Goal: Task Accomplishment & Management: Complete application form

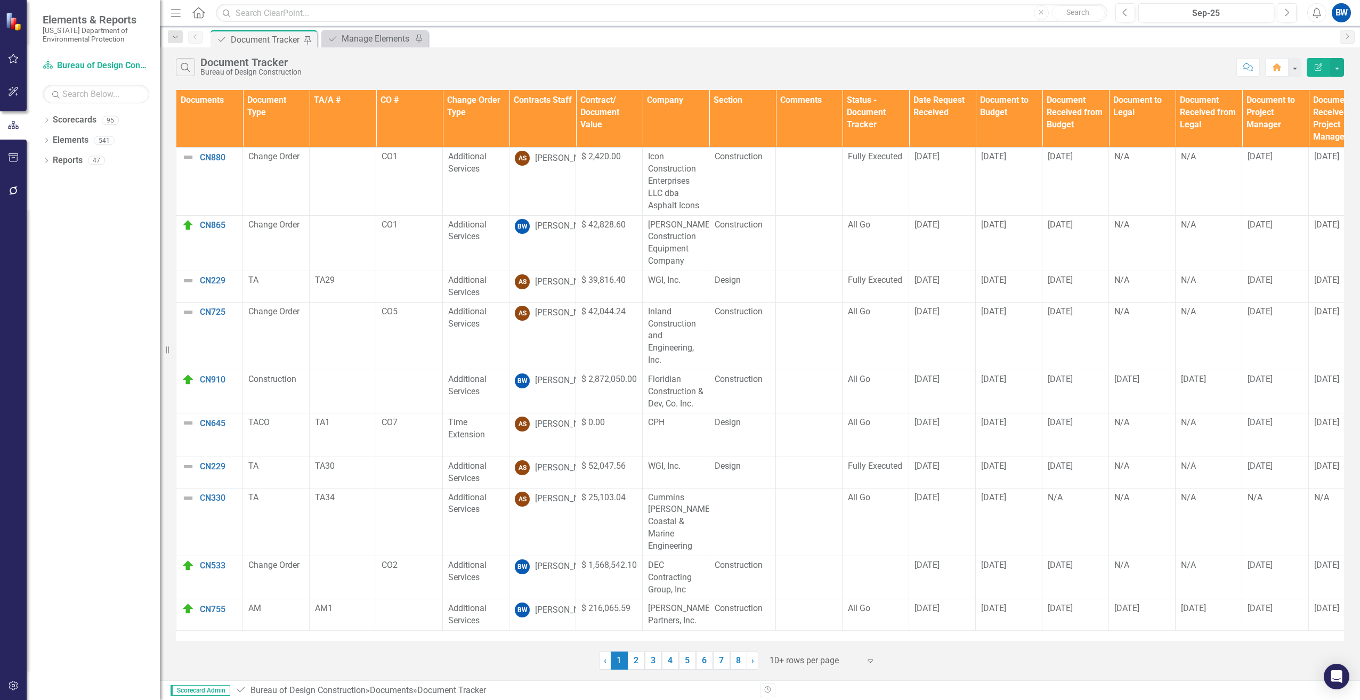
click at [546, 133] on th "Contracts Staff" at bounding box center [543, 119] width 67 height 58
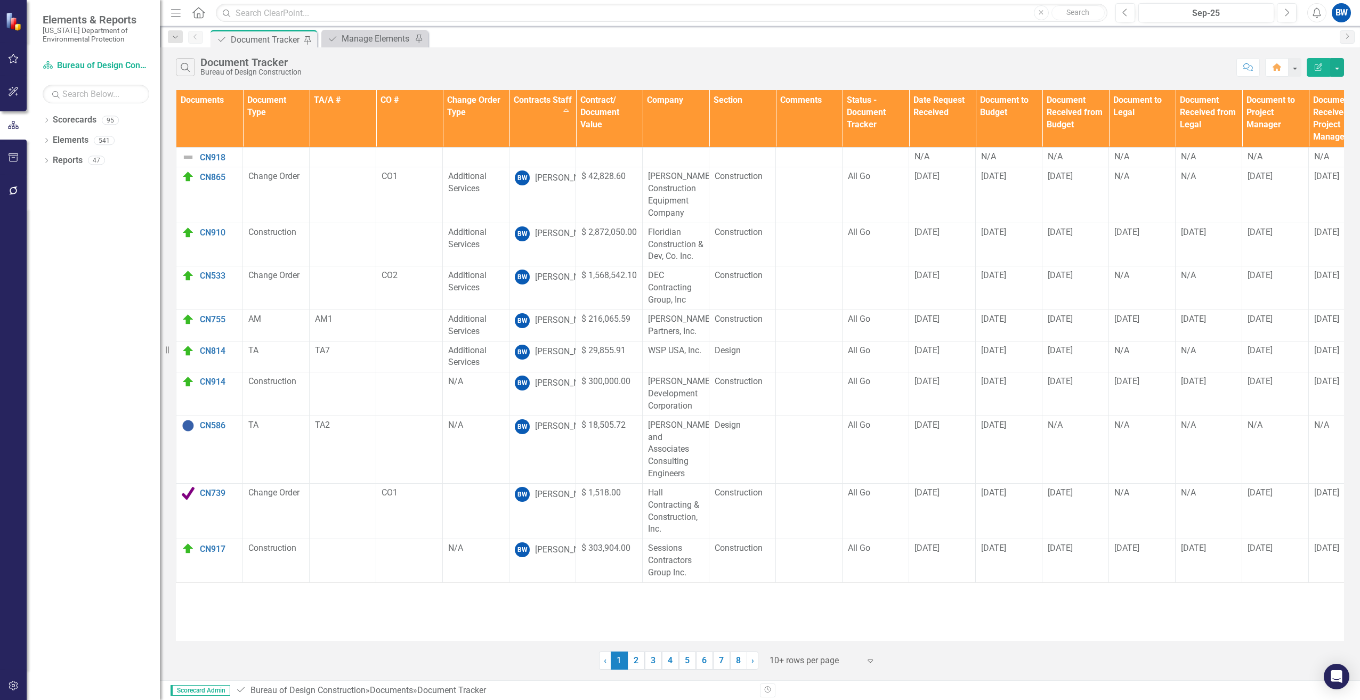
click at [773, 655] on div at bounding box center [815, 661] width 91 height 14
click at [767, 617] on div "100+ rows per page" at bounding box center [822, 625] width 117 height 18
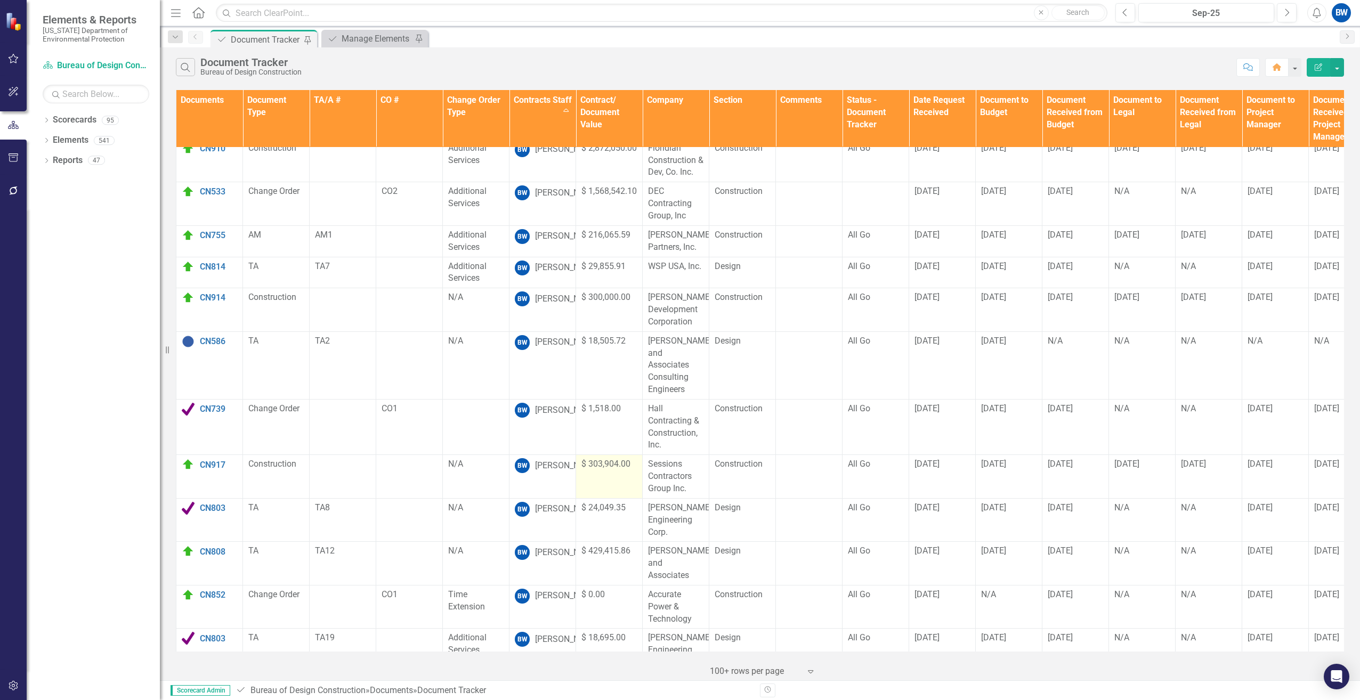
scroll to position [53, 0]
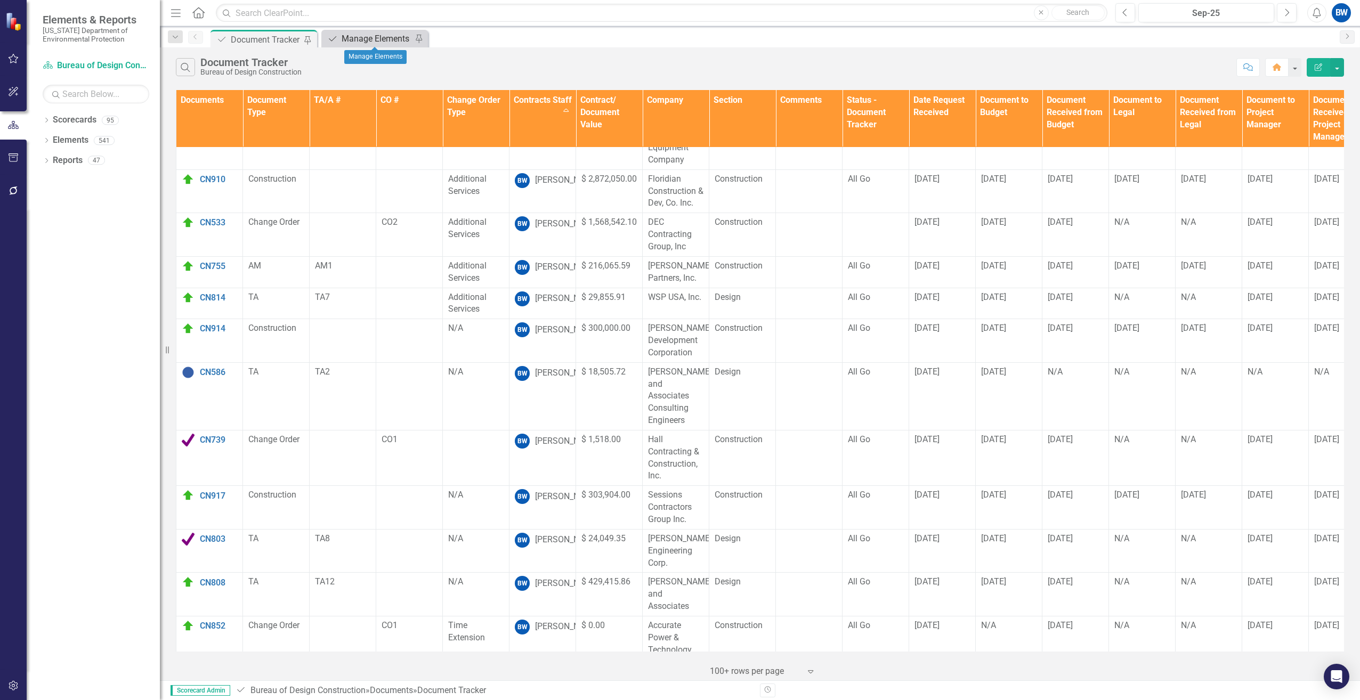
click at [381, 36] on div "Manage Elements" at bounding box center [377, 38] width 70 height 13
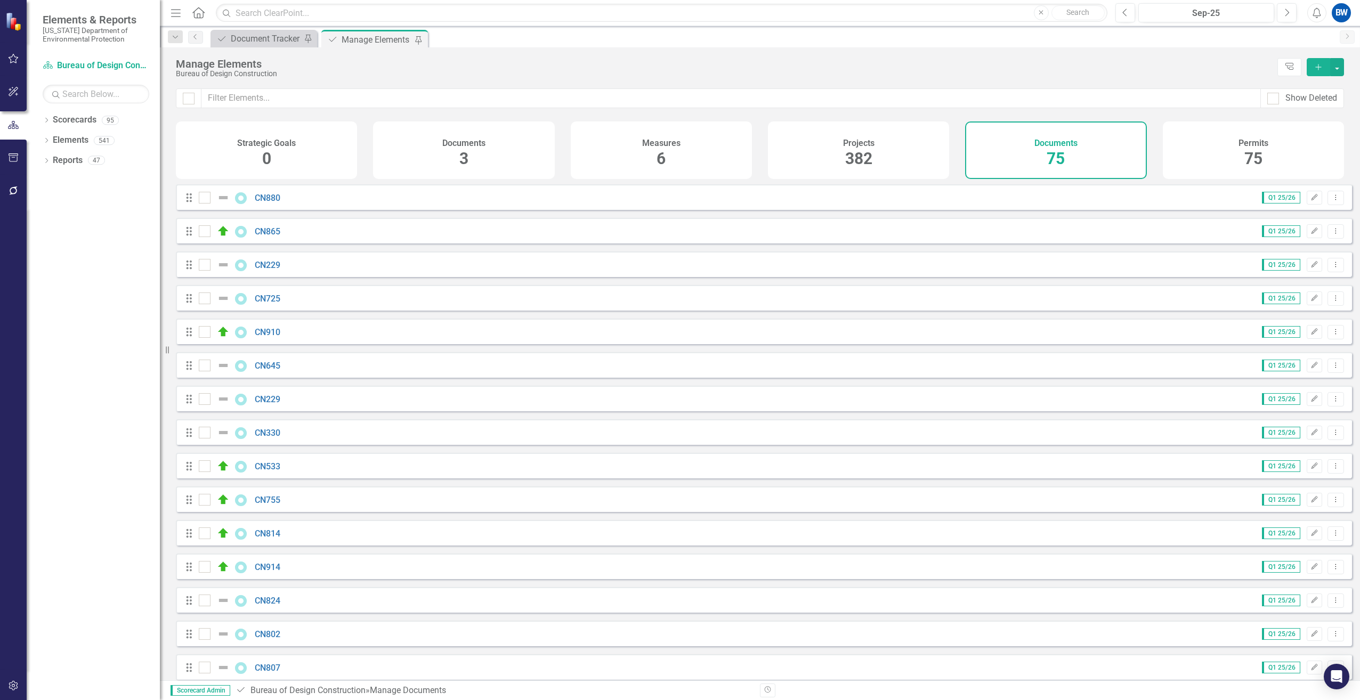
click at [1316, 67] on icon "button" at bounding box center [1318, 67] width 6 height 6
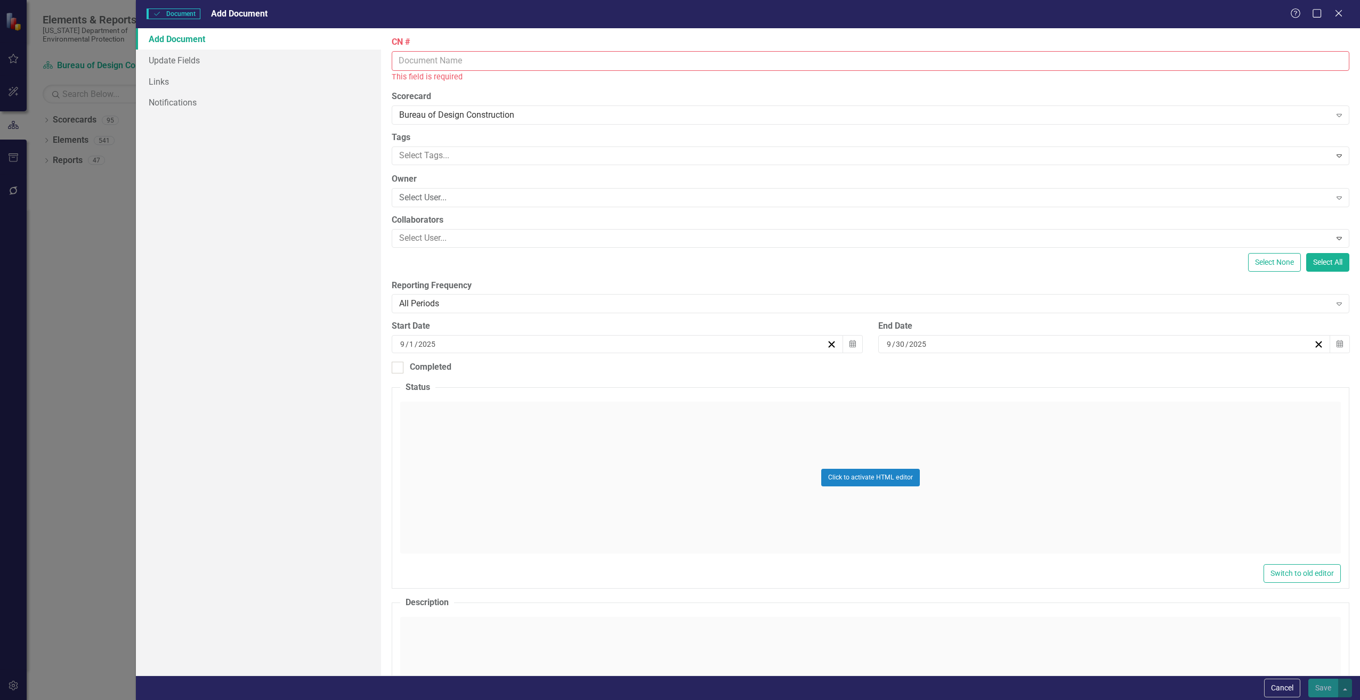
click at [413, 58] on input "CN #" at bounding box center [871, 61] width 958 height 20
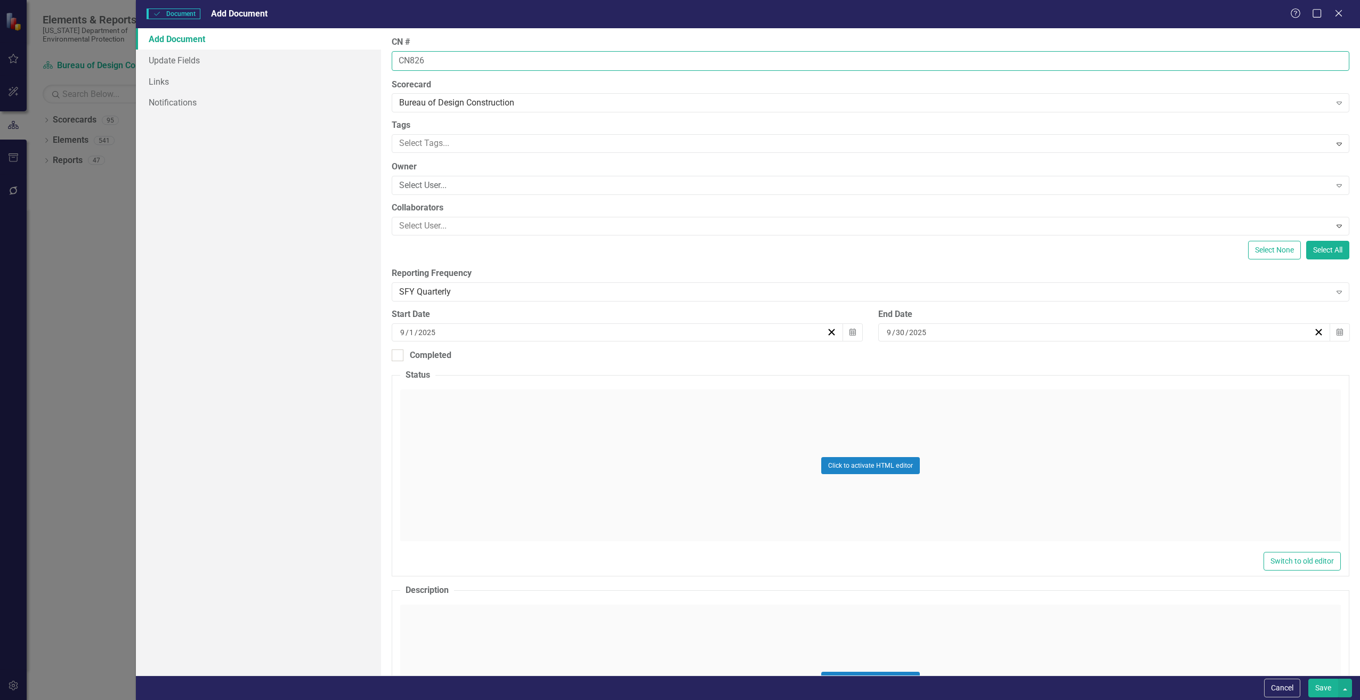
type input "CN826"
drag, startPoint x: 441, startPoint y: 610, endPoint x: 447, endPoint y: 604, distance: 8.7
click at [447, 610] on div "Click to activate HTML editor" at bounding box center [870, 681] width 941 height 152
click at [421, 613] on div "Loading... One Moment Please" at bounding box center [870, 635] width 941 height 61
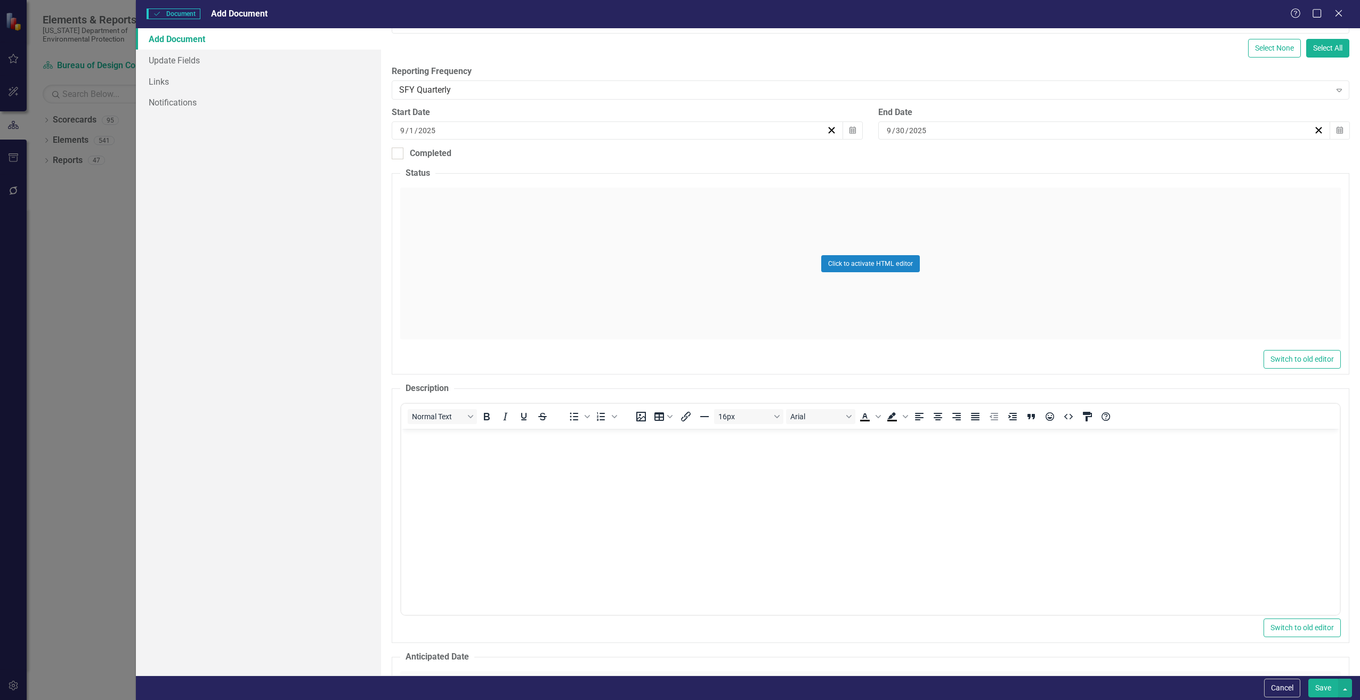
scroll to position [213, 0]
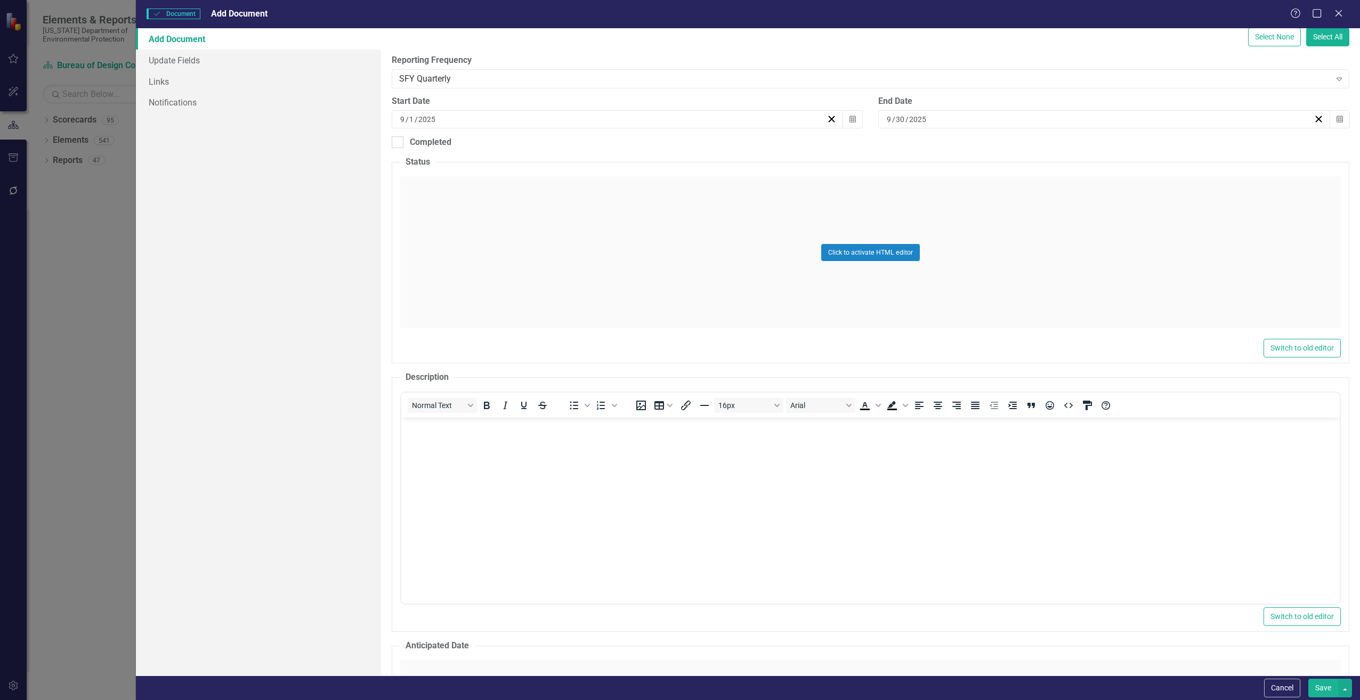
click at [437, 468] on body "Rich Text Area. Press ALT-0 for help." at bounding box center [870, 498] width 939 height 160
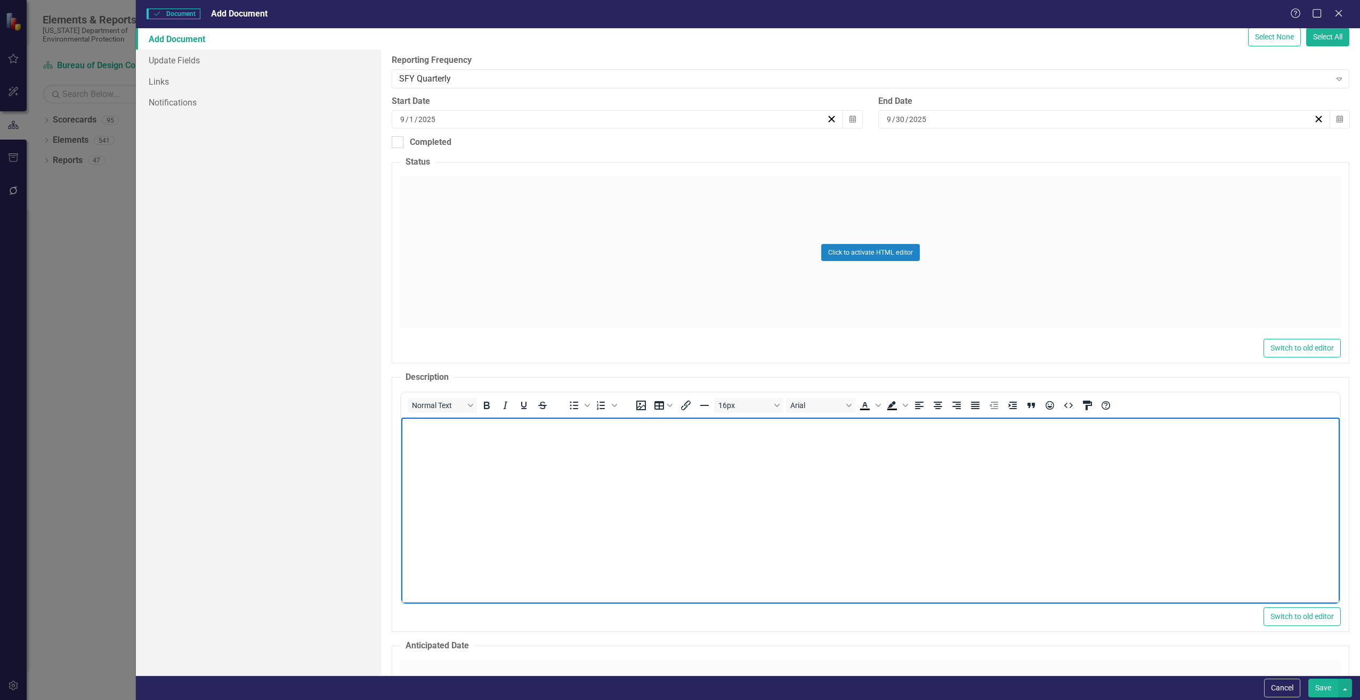
paste body "Rich Text Area. Press ALT-0 for help."
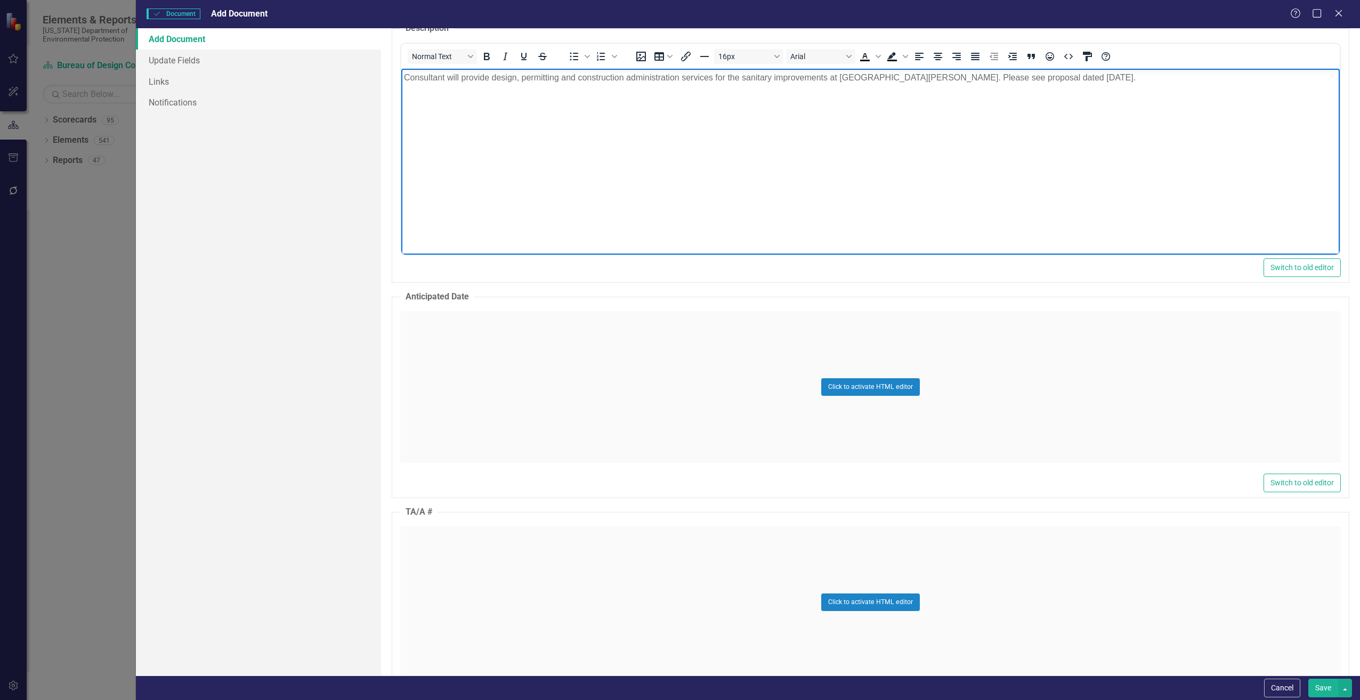
scroll to position [586, 0]
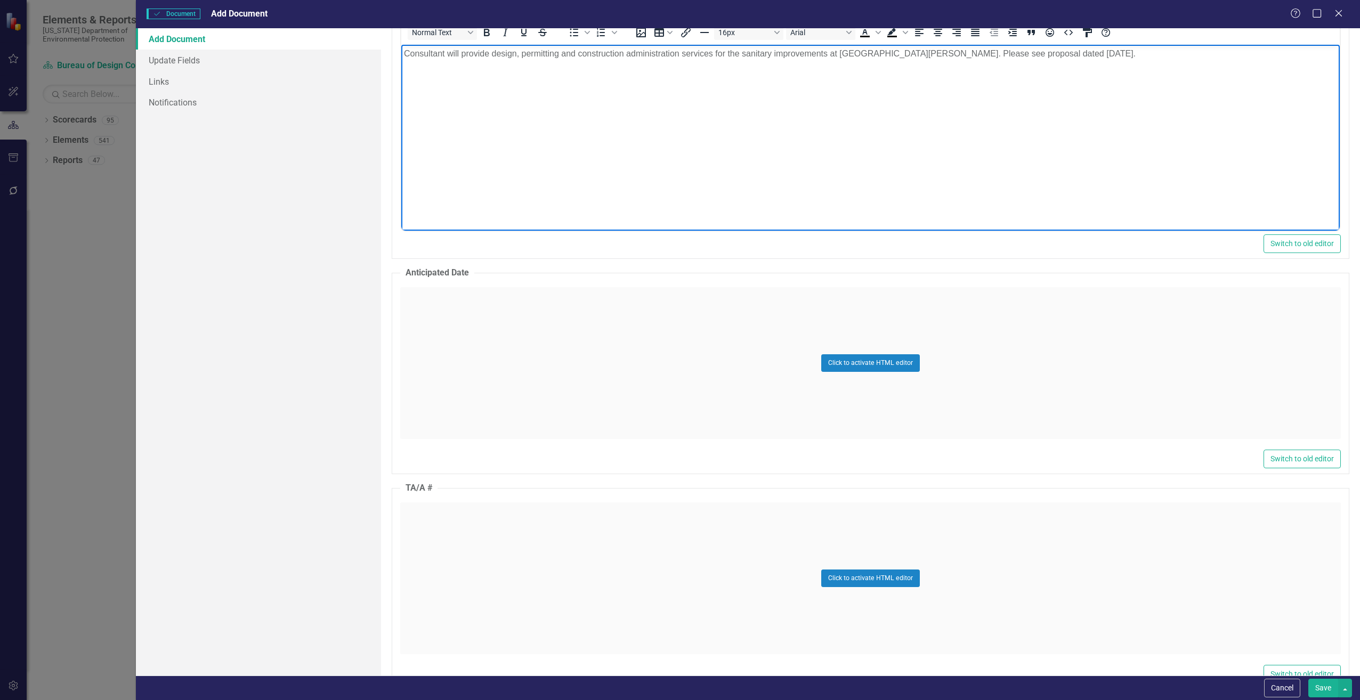
click at [450, 395] on div "Click to activate HTML editor" at bounding box center [870, 363] width 941 height 152
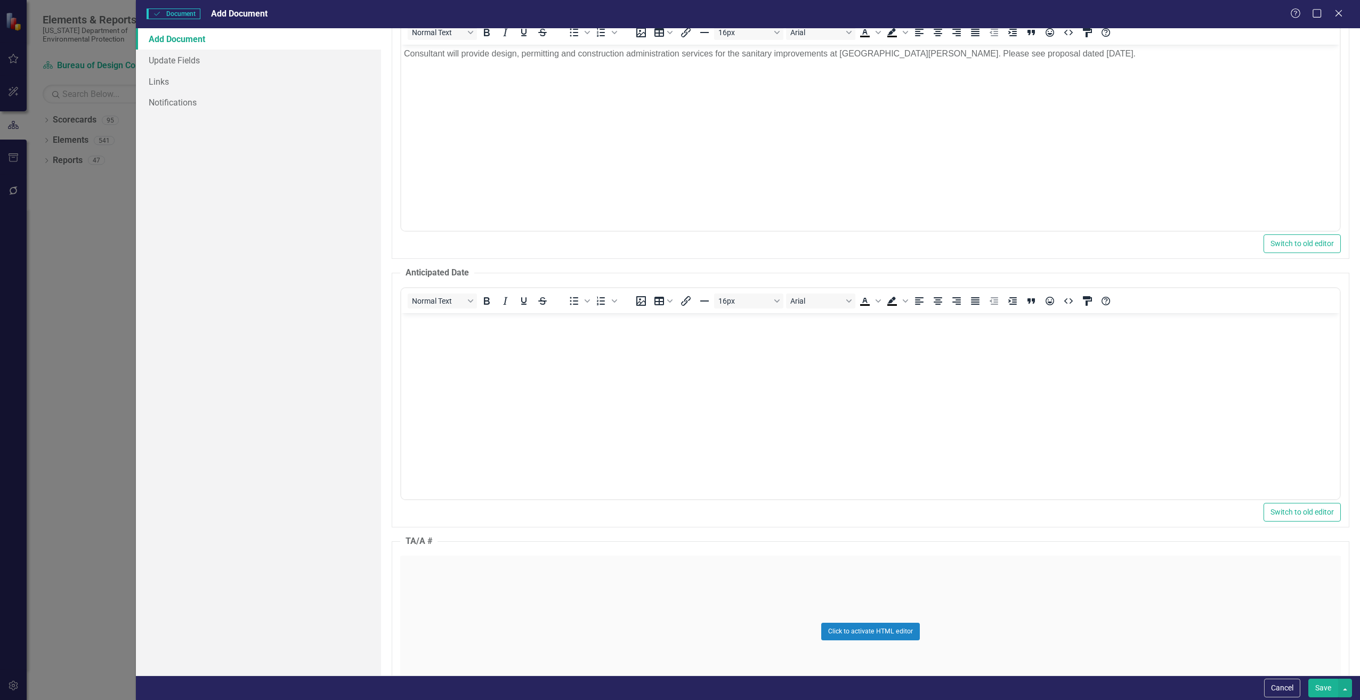
scroll to position [0, 0]
click at [448, 370] on body "Rich Text Area. Press ALT-0 for help." at bounding box center [870, 393] width 939 height 160
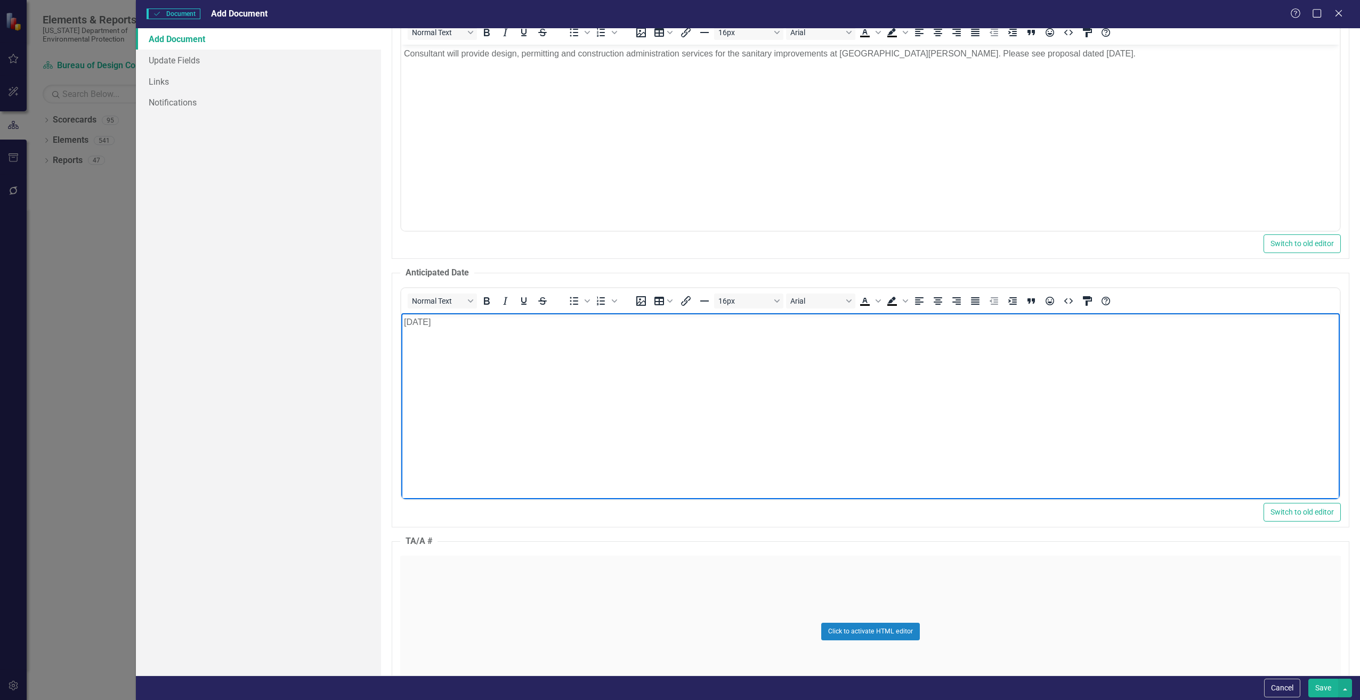
click at [447, 578] on div "Click to activate HTML editor" at bounding box center [870, 632] width 941 height 152
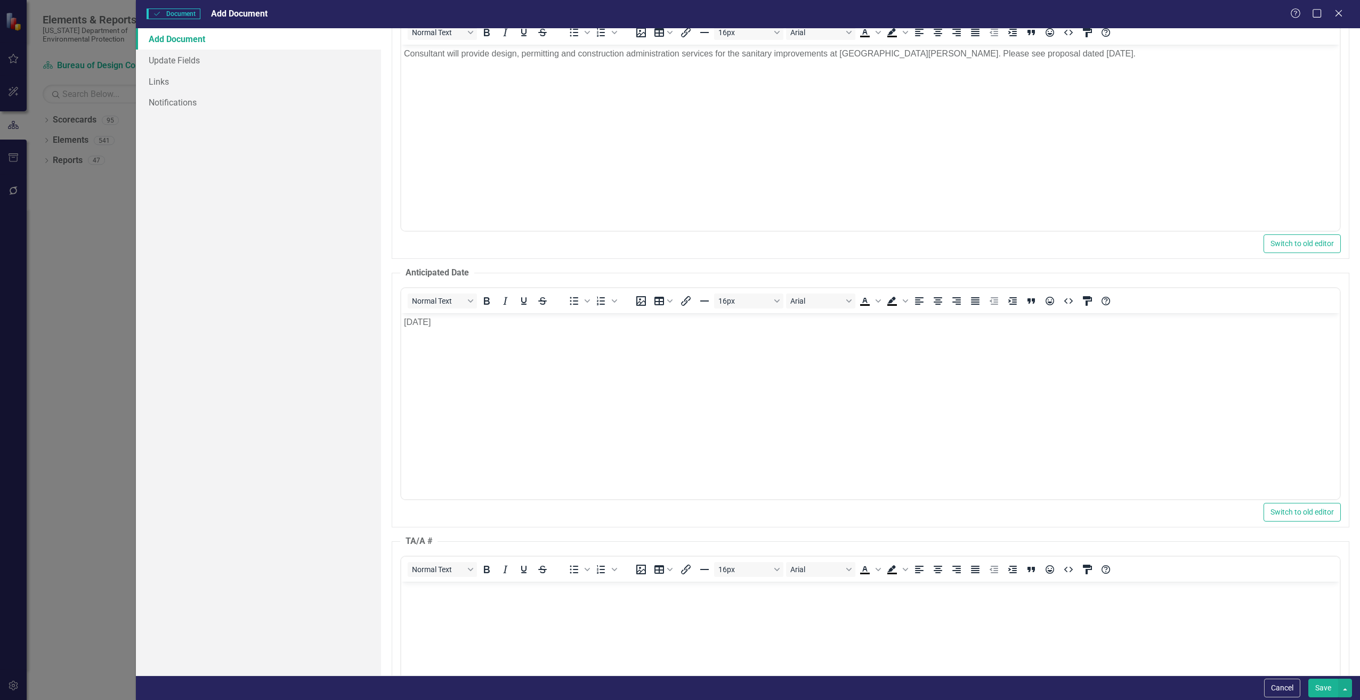
click at [441, 607] on body "Rich Text Area. Press ALT-0 for help." at bounding box center [870, 661] width 939 height 160
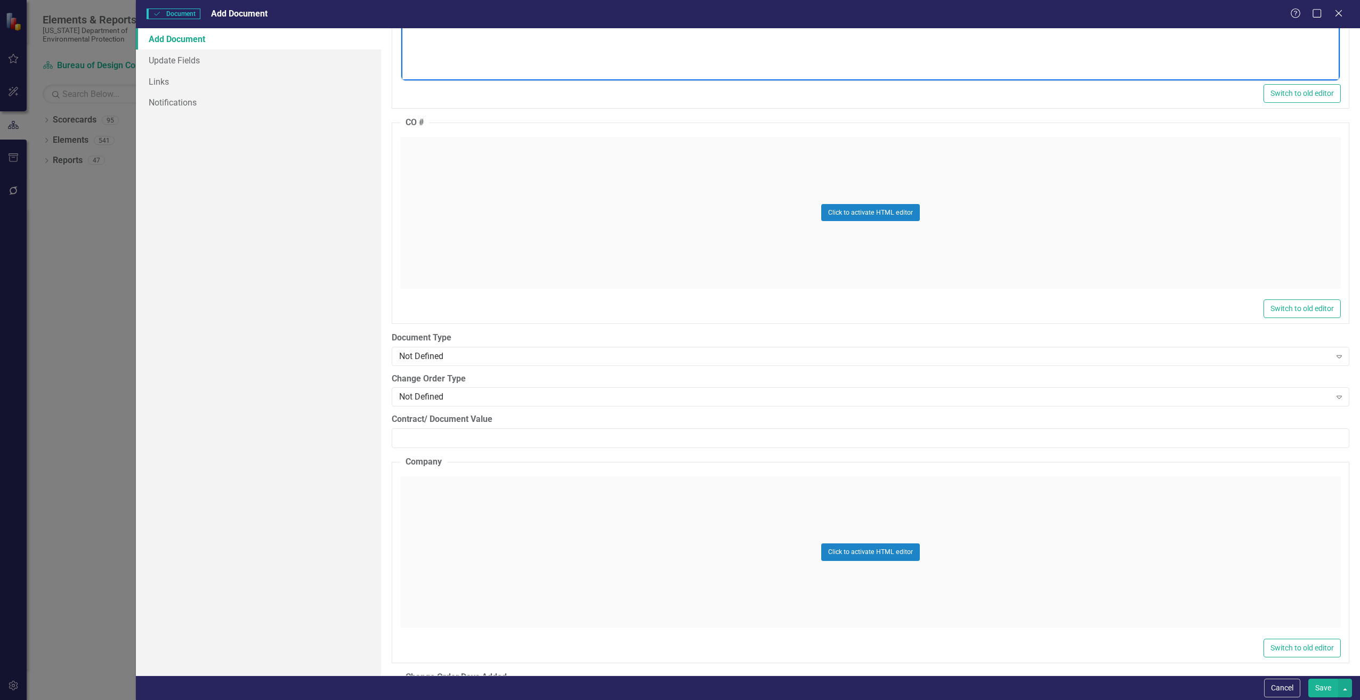
scroll to position [1279, 0]
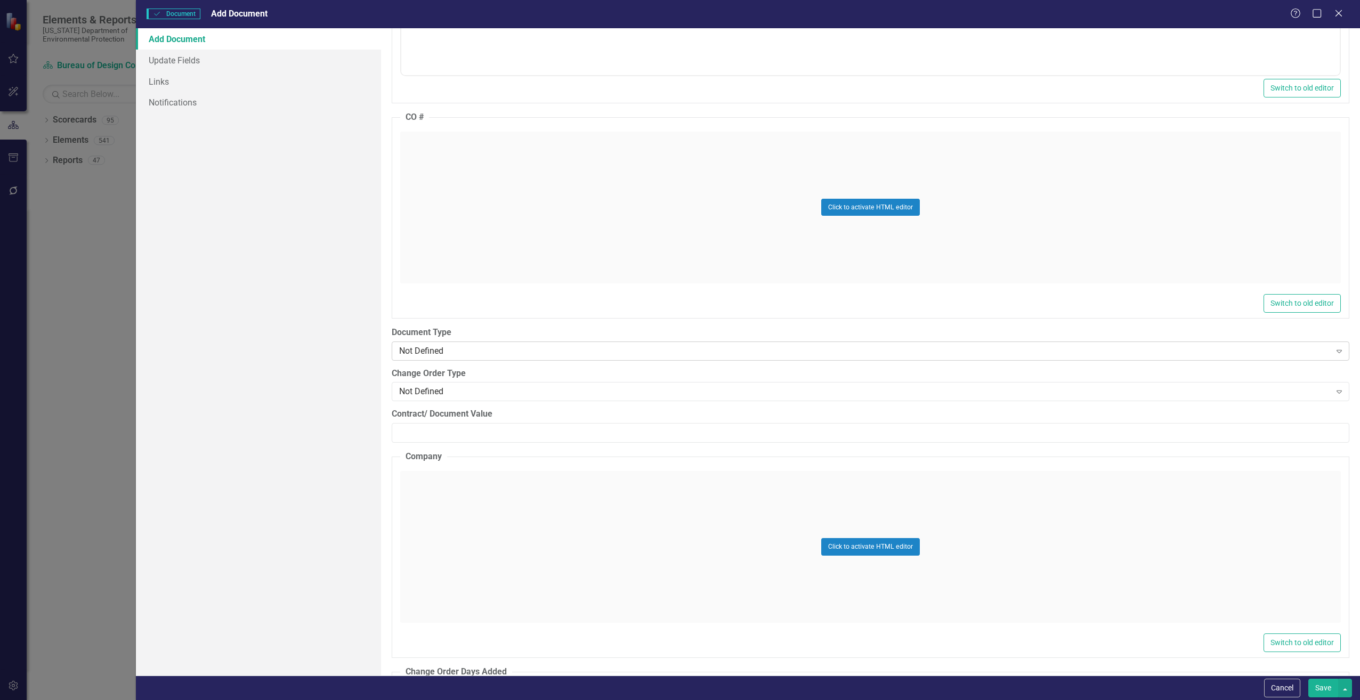
click at [426, 354] on div "Not Defined" at bounding box center [865, 351] width 932 height 12
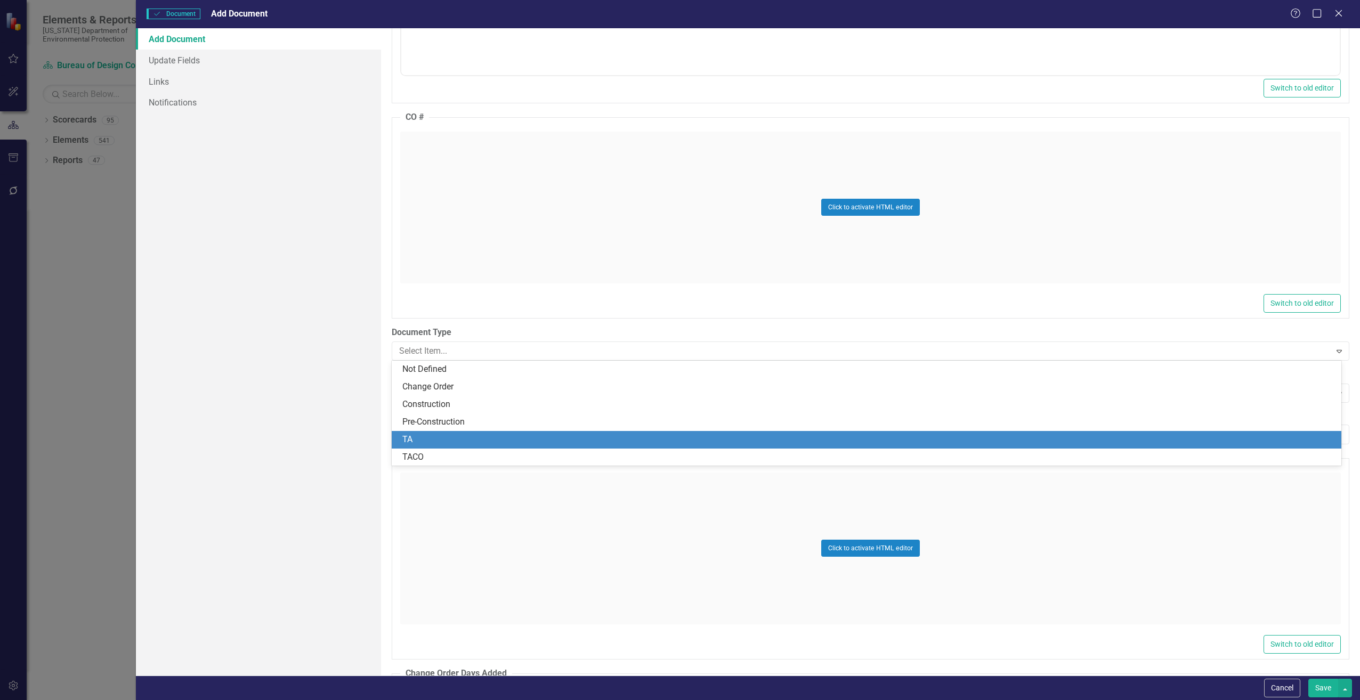
click at [423, 443] on div "TA" at bounding box center [868, 440] width 933 height 12
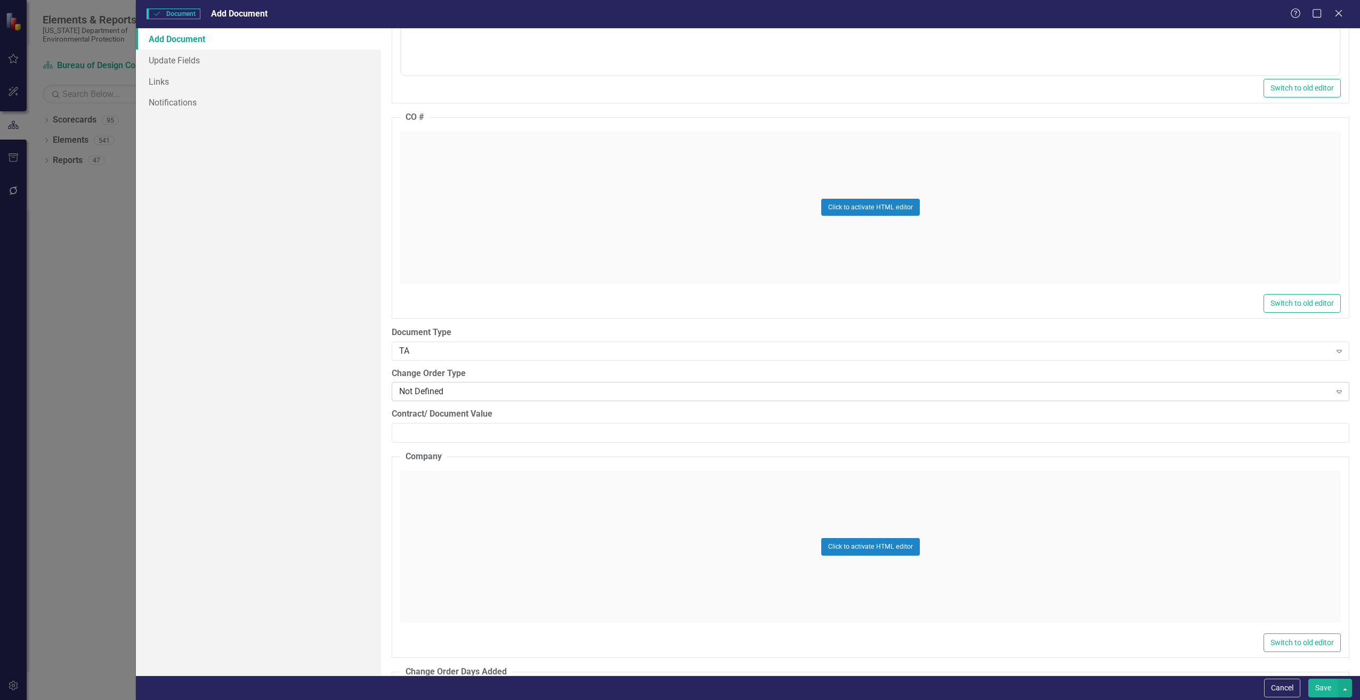
click at [419, 394] on div "Not Defined" at bounding box center [865, 392] width 932 height 12
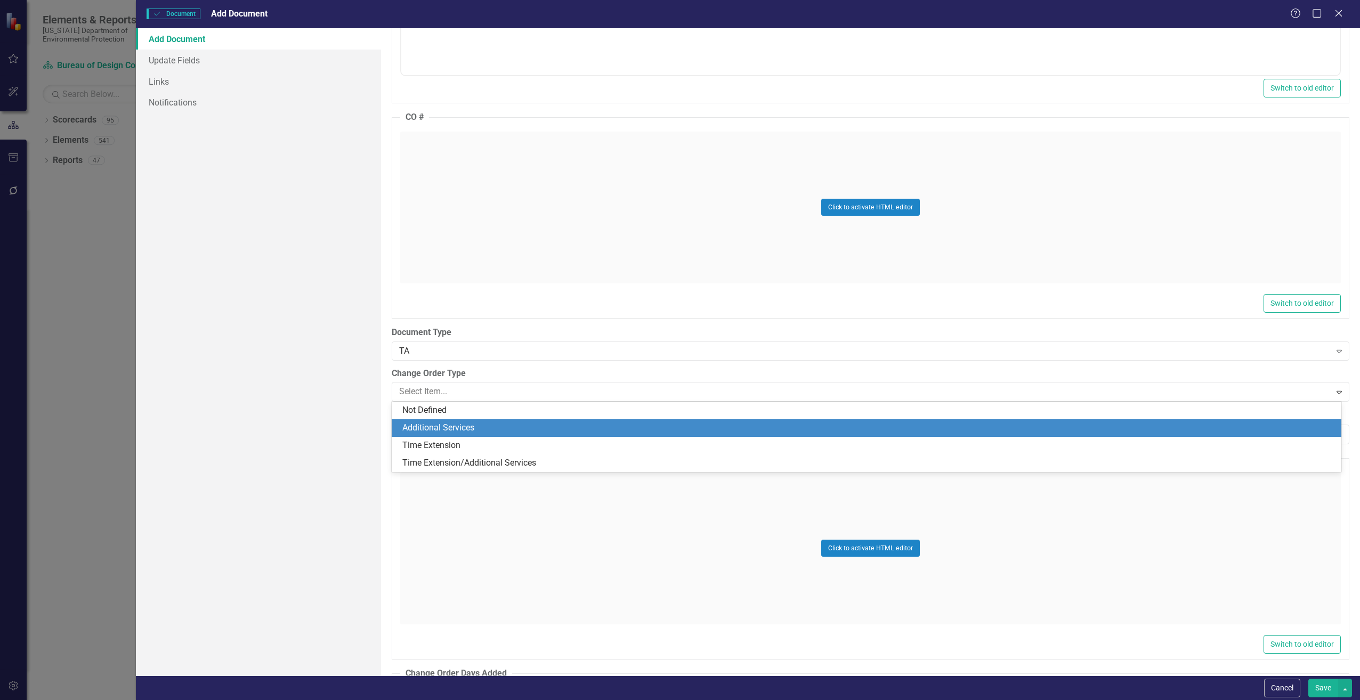
click at [427, 427] on div "Additional Services" at bounding box center [868, 428] width 933 height 12
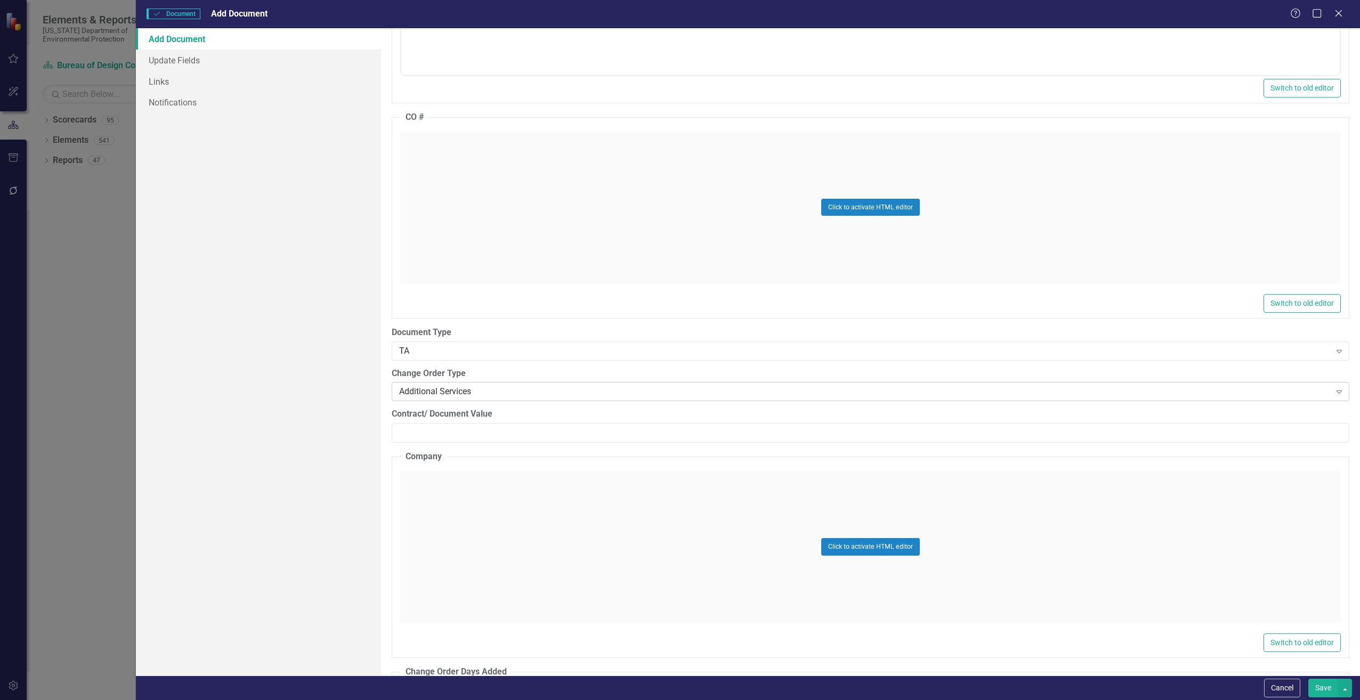
click at [417, 393] on div "Additional Services" at bounding box center [865, 392] width 932 height 12
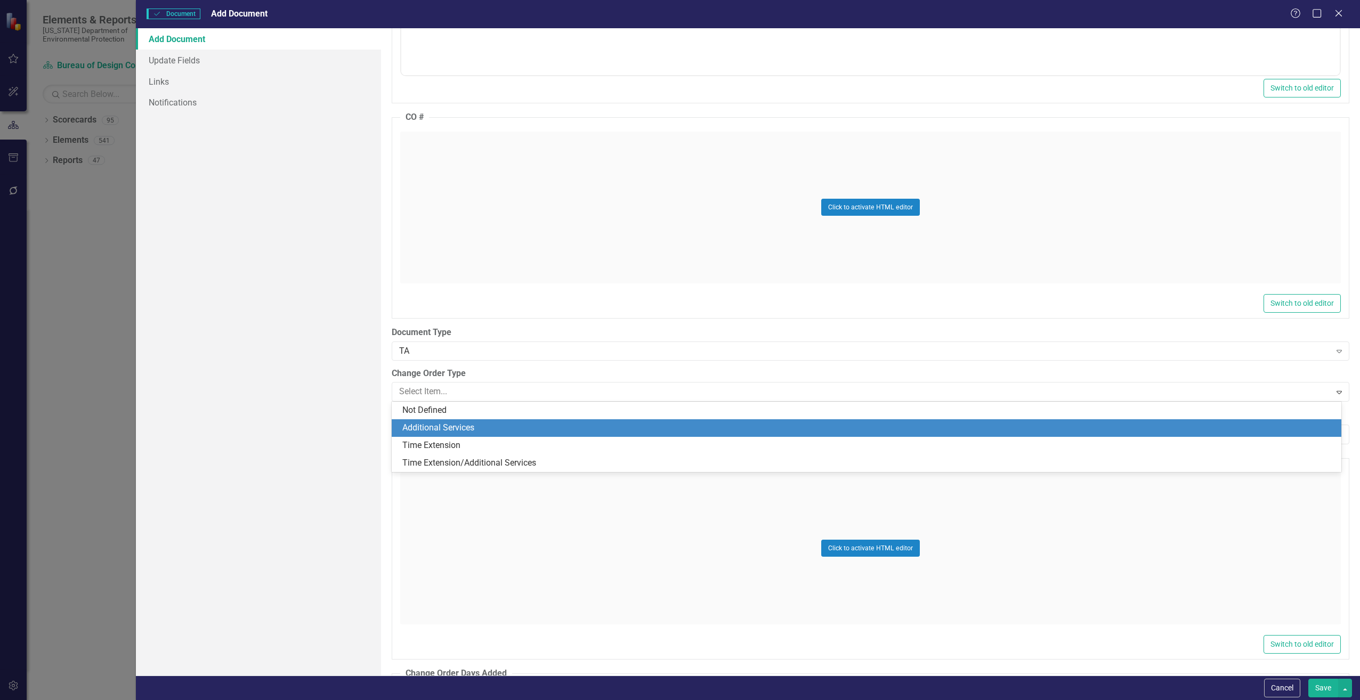
click at [423, 423] on div "Additional Services" at bounding box center [868, 428] width 933 height 12
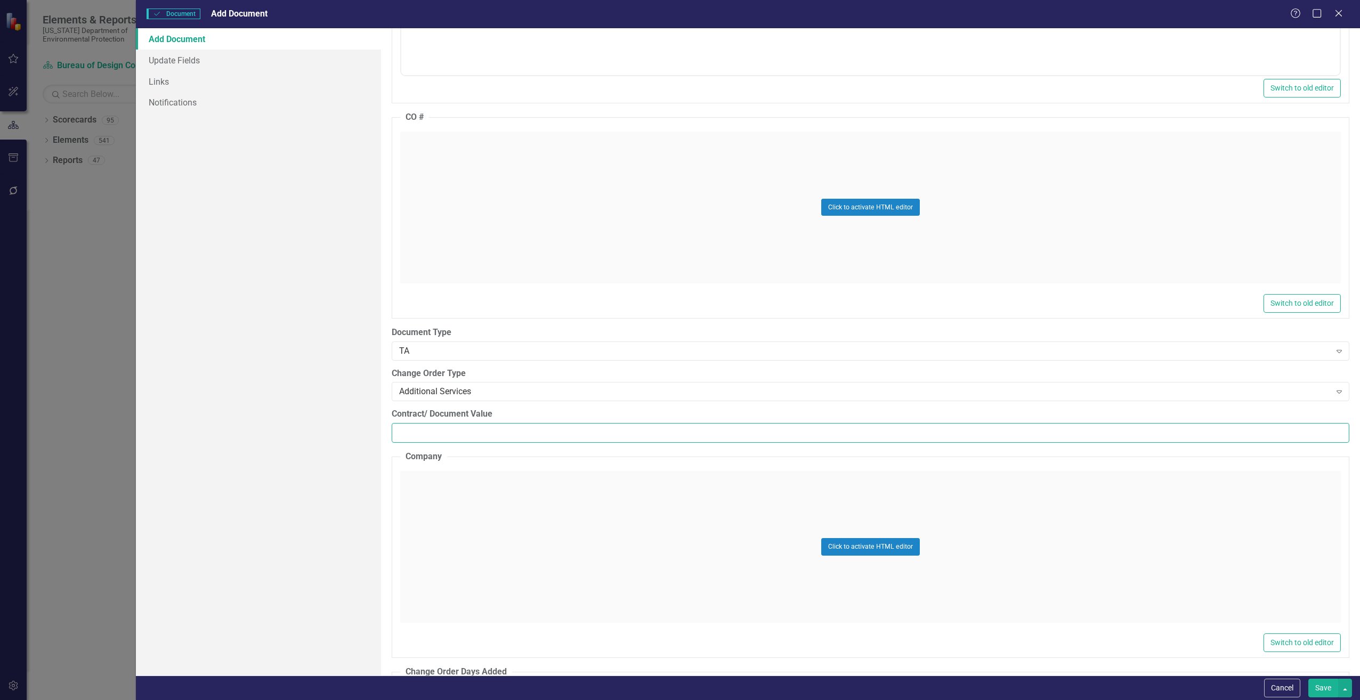
click at [414, 435] on input "Contract/ Document Value" at bounding box center [871, 433] width 958 height 20
paste input "74535.72"
type input "74535.72"
click at [445, 513] on div "Click to activate HTML editor" at bounding box center [870, 547] width 941 height 152
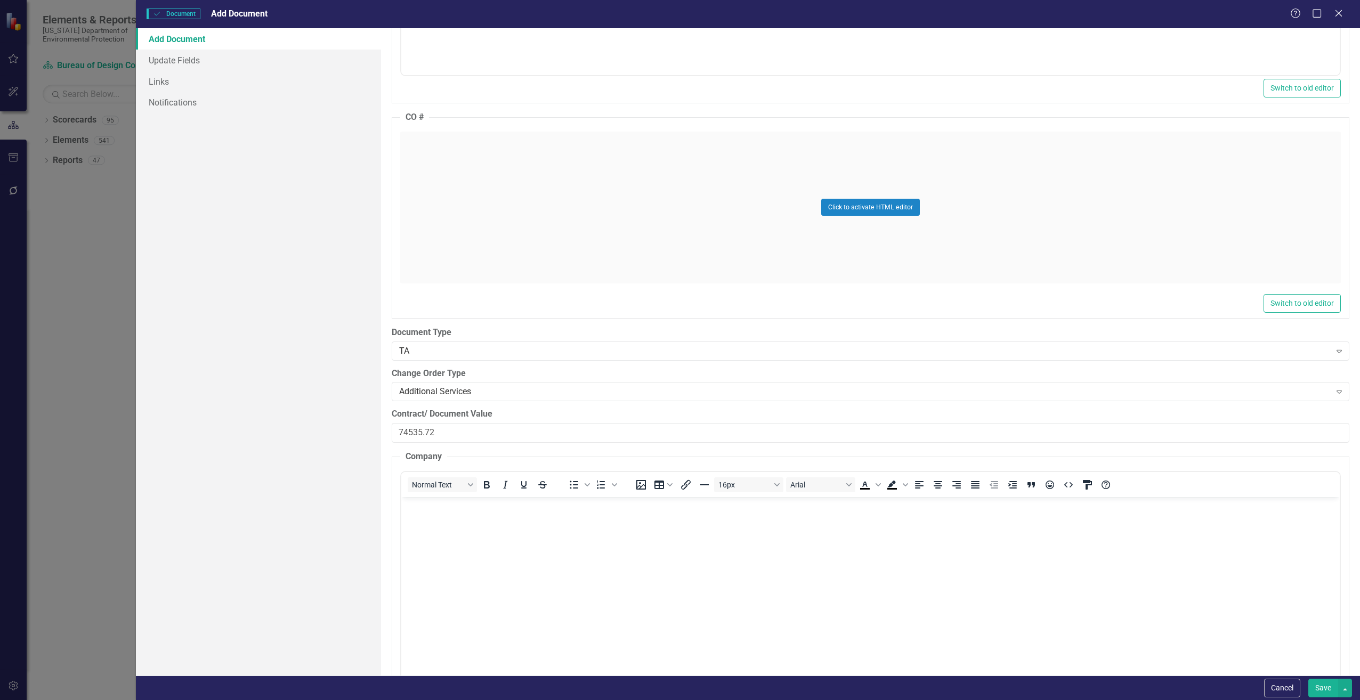
scroll to position [0, 0]
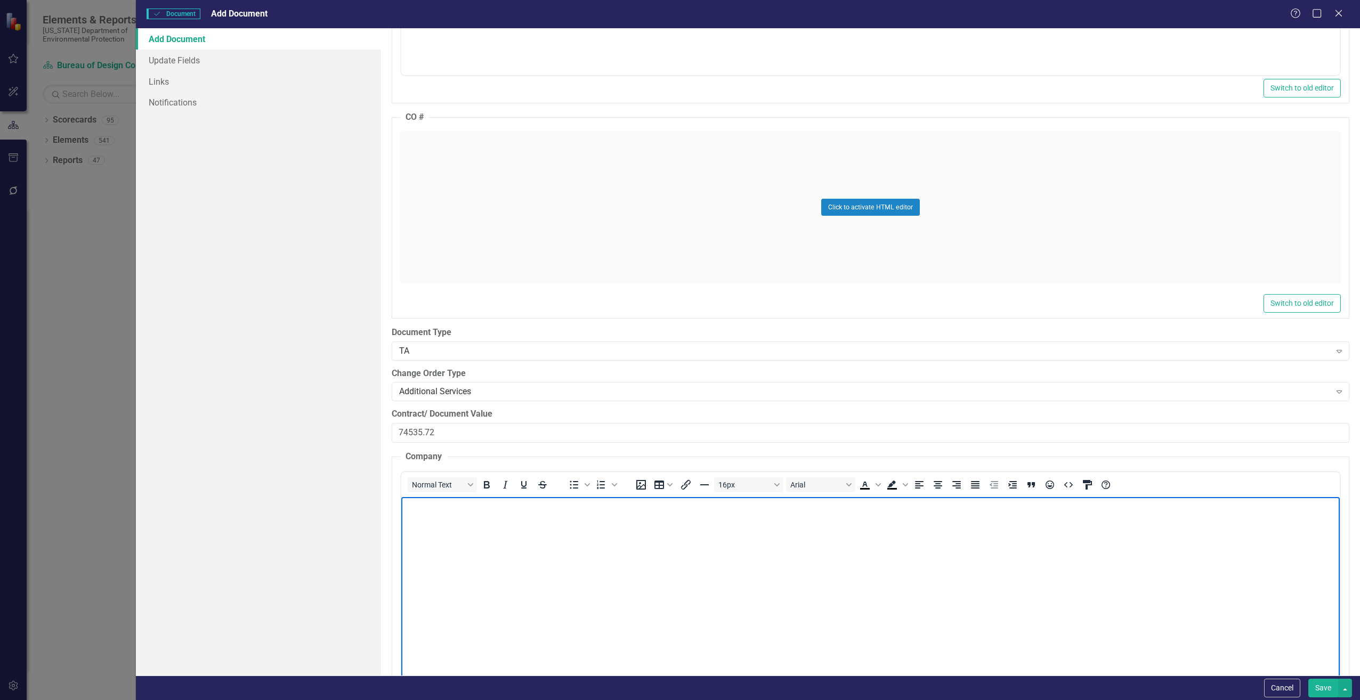
click at [446, 535] on body "Rich Text Area. Press ALT-0 for help." at bounding box center [870, 577] width 939 height 160
paste body "Rich Text Area. Press ALT-0 for help."
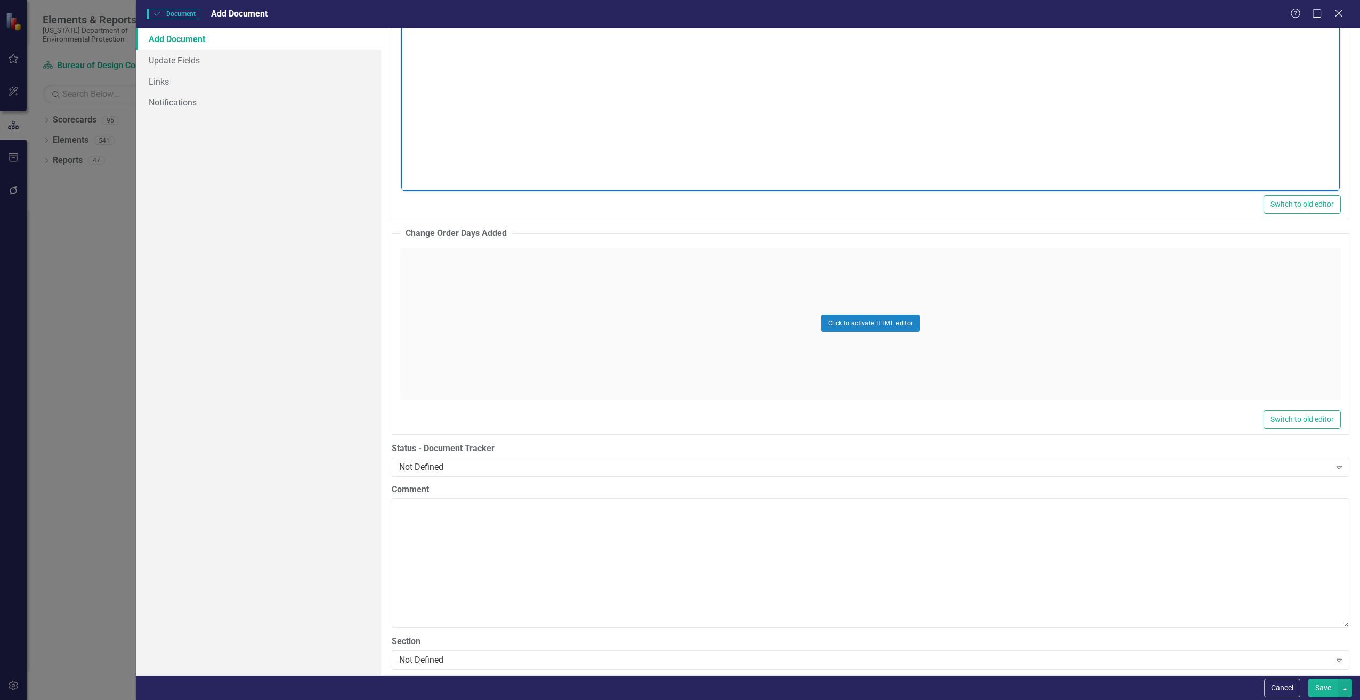
scroll to position [1865, 0]
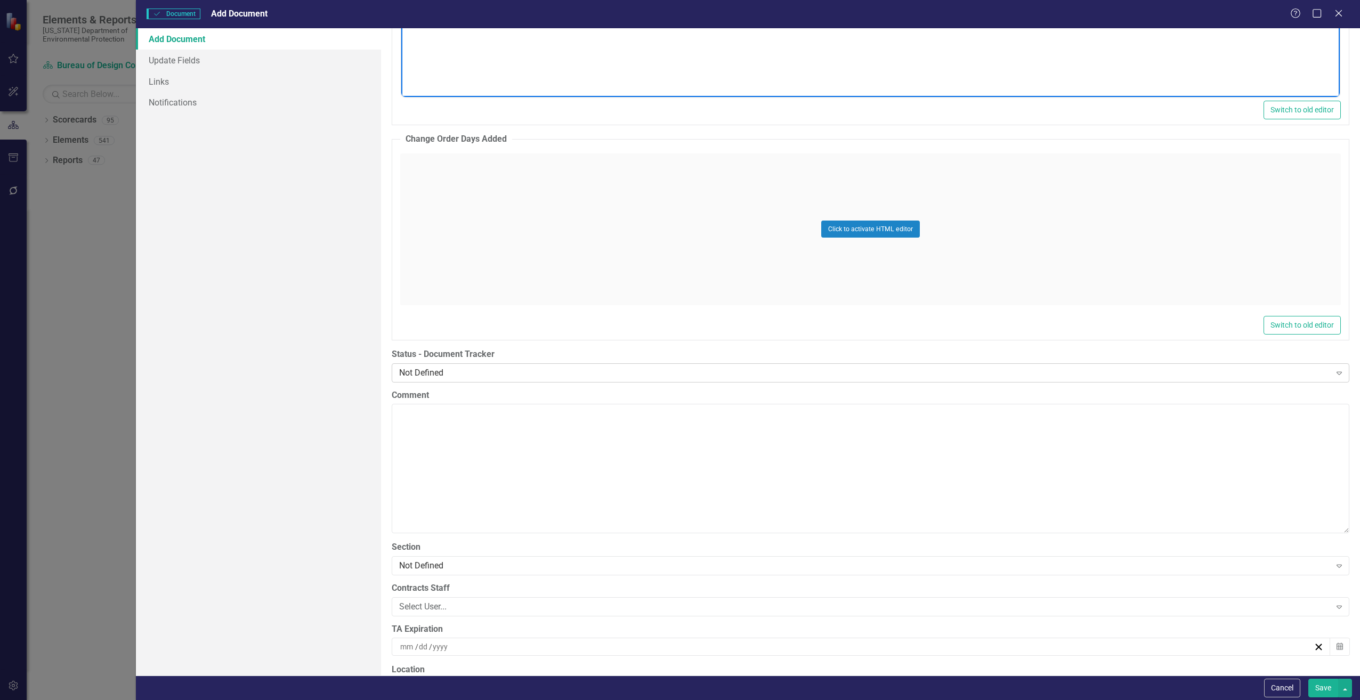
click at [419, 369] on div "Not Defined" at bounding box center [865, 373] width 932 height 12
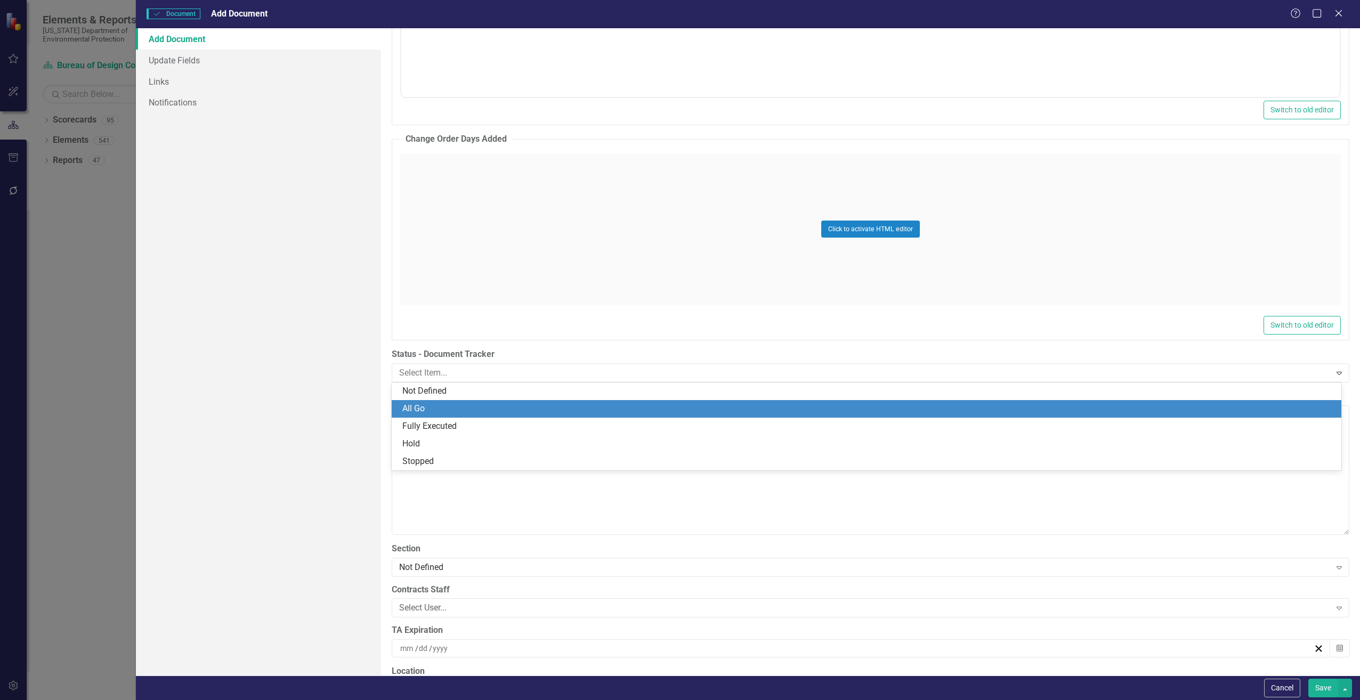
click at [425, 406] on div "All Go" at bounding box center [868, 409] width 933 height 12
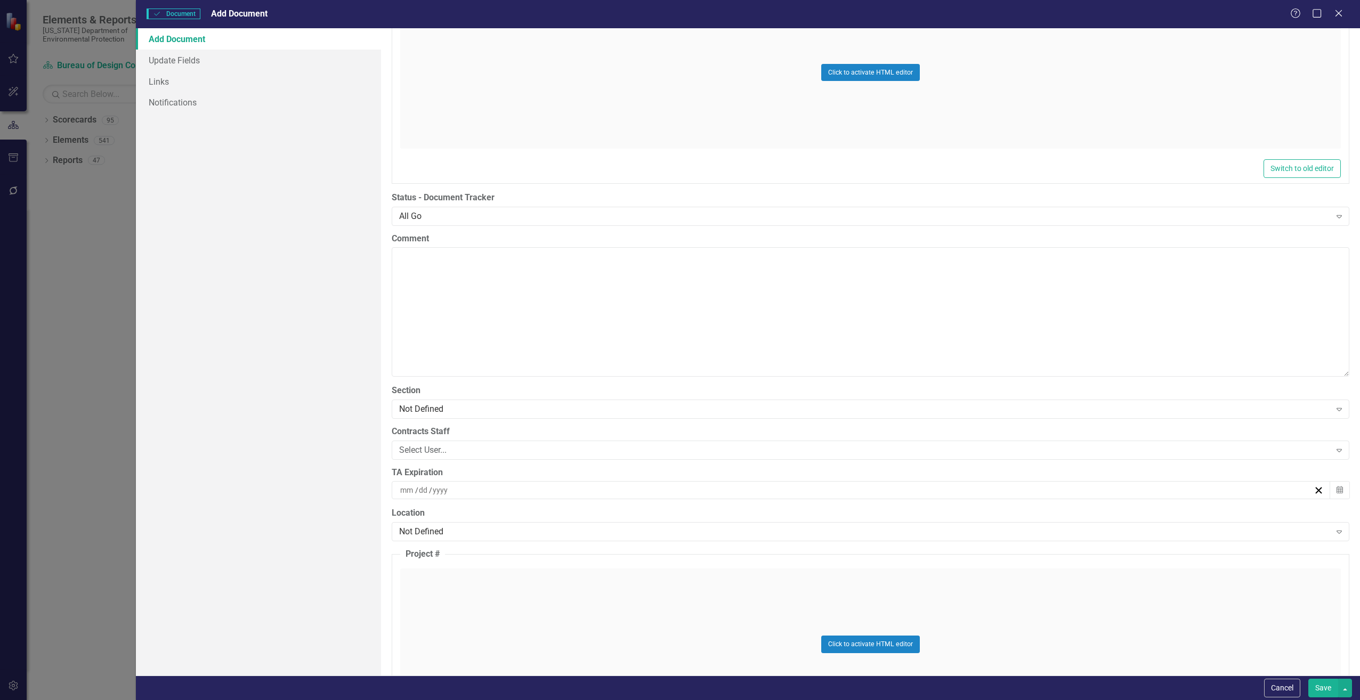
scroll to position [2025, 0]
click at [402, 405] on div "Not Defined" at bounding box center [865, 406] width 932 height 12
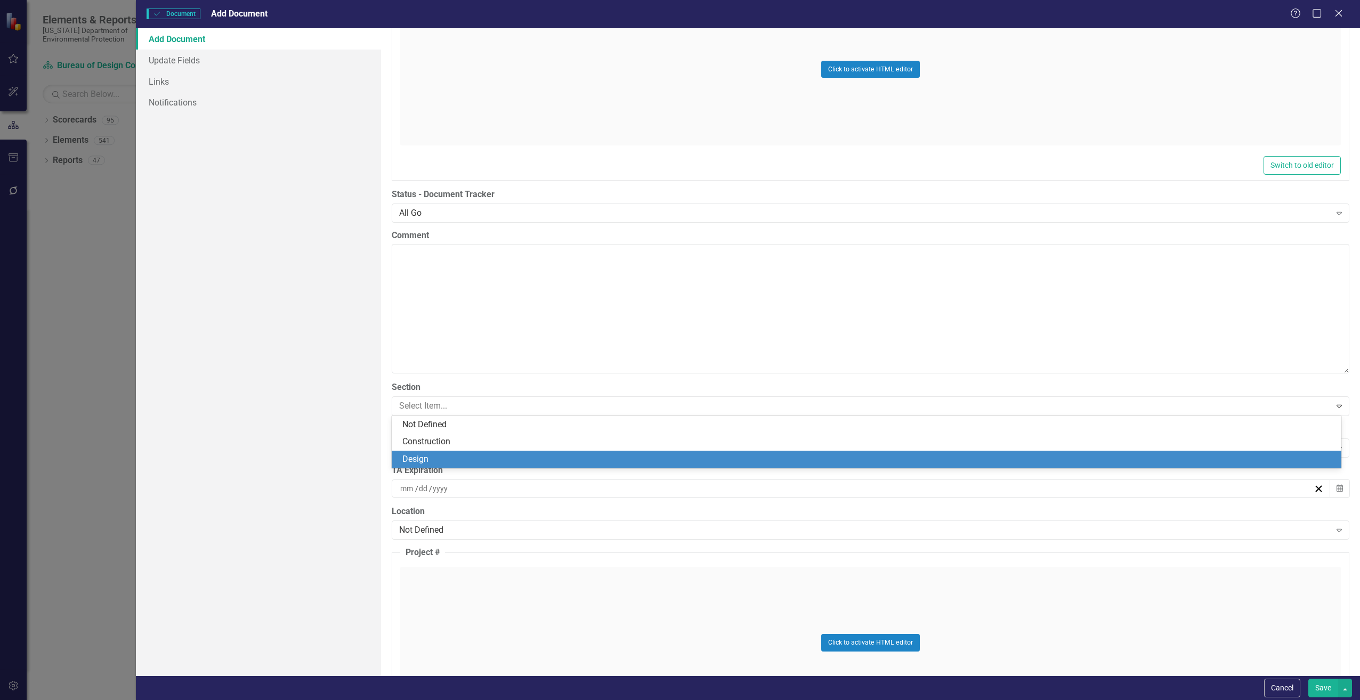
click at [413, 459] on div "Design" at bounding box center [868, 460] width 933 height 12
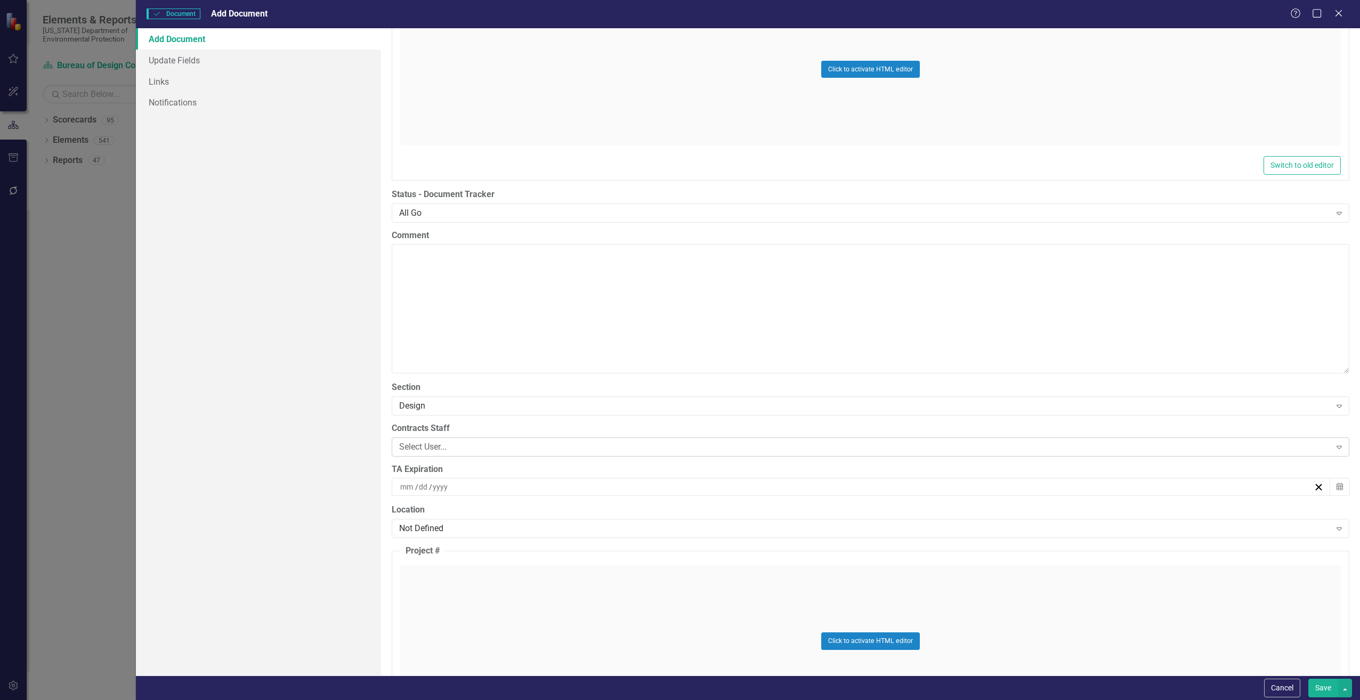
click at [417, 447] on div "Select User..." at bounding box center [865, 447] width 932 height 12
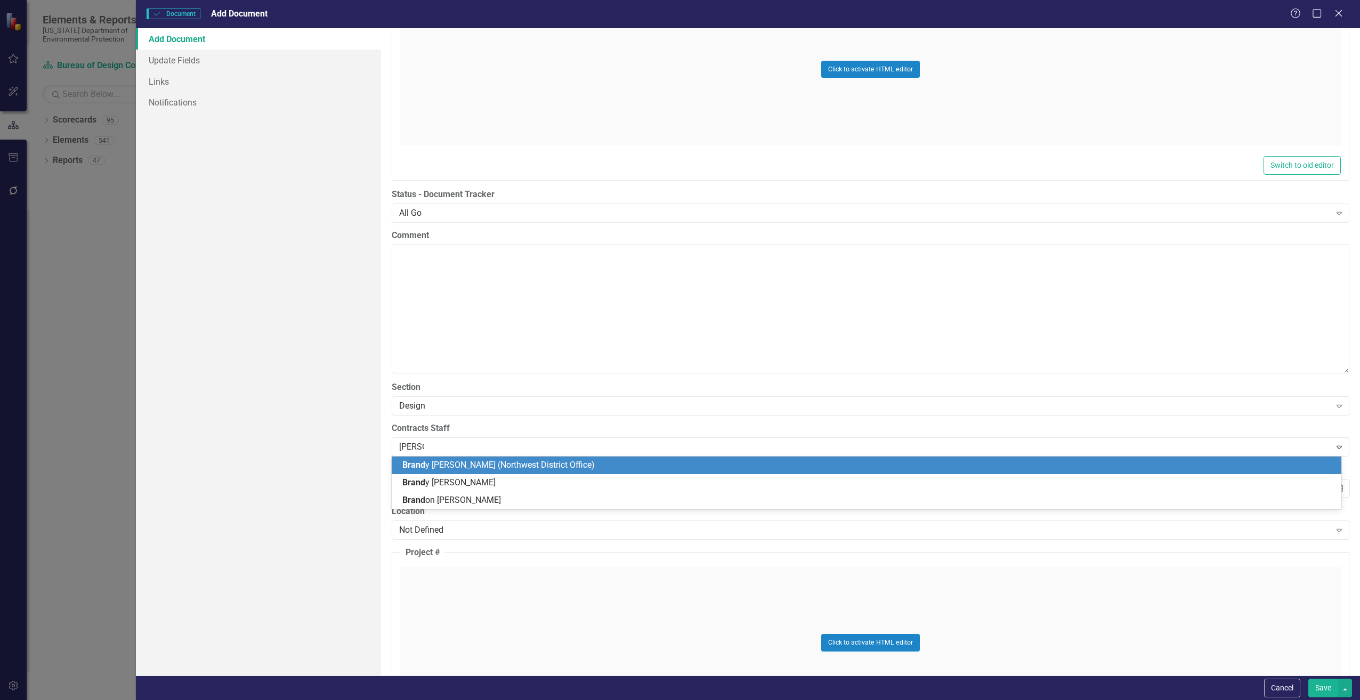
type input "[PERSON_NAME]"
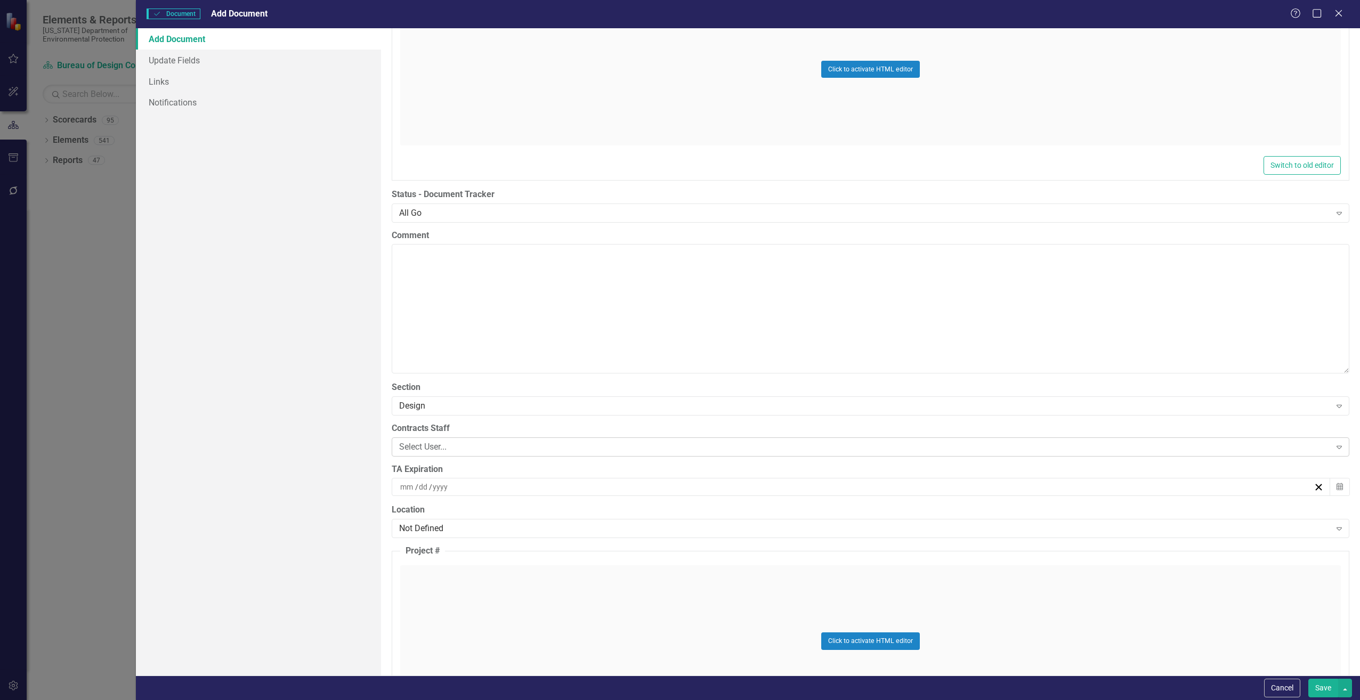
click at [432, 446] on div "Select User..." at bounding box center [865, 447] width 932 height 12
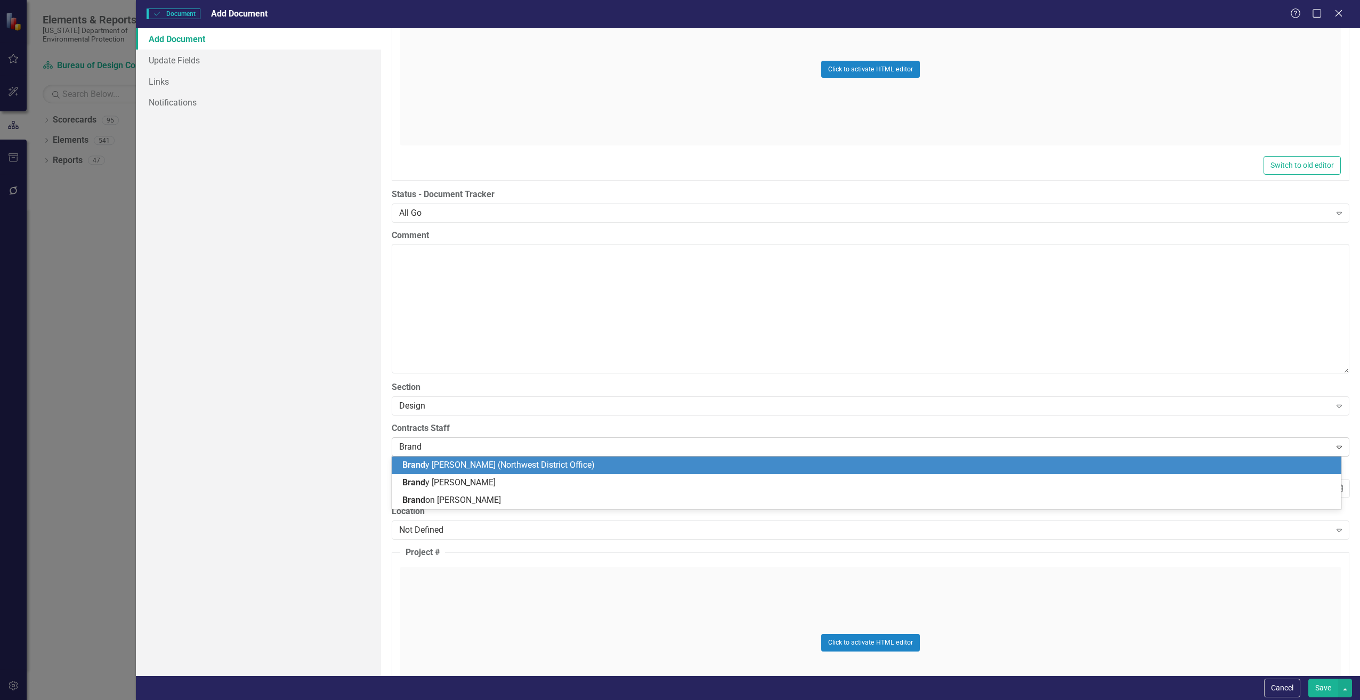
type input "[PERSON_NAME]"
click at [432, 464] on span "[PERSON_NAME]" at bounding box center [469, 465] width 135 height 10
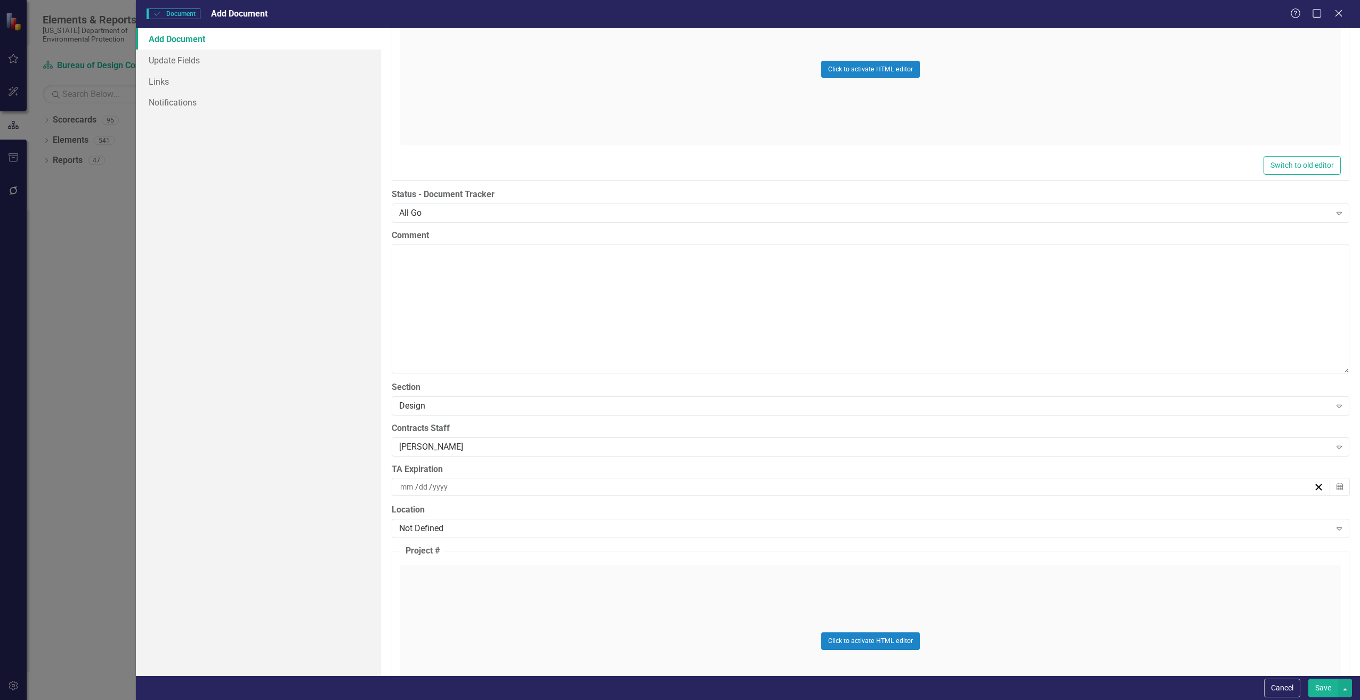
click at [411, 491] on input at bounding box center [407, 487] width 15 height 11
click at [411, 487] on input "number" at bounding box center [407, 487] width 14 height 11
type input "02"
type input "28"
type input "2030"
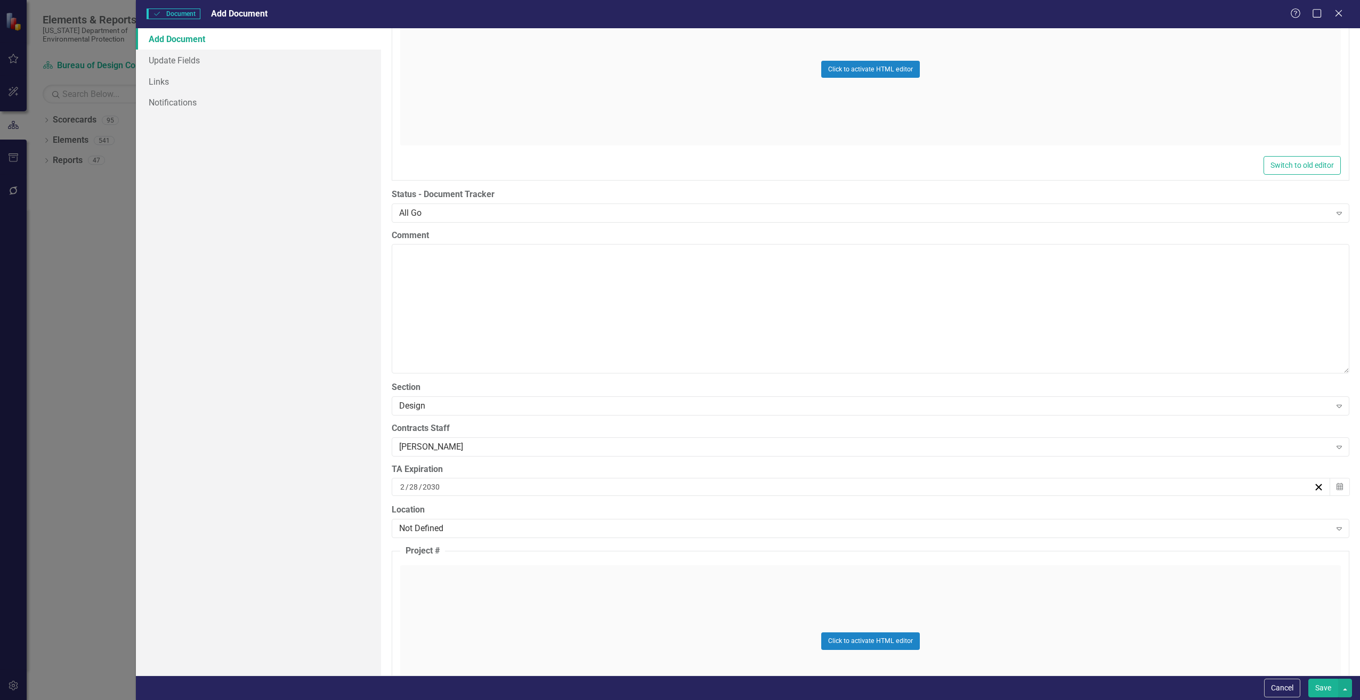
click at [388, 487] on div "ClearPoint Can Do More! How ClearPoint Can Help Close Enterprise plans can auto…" at bounding box center [870, 352] width 979 height 648
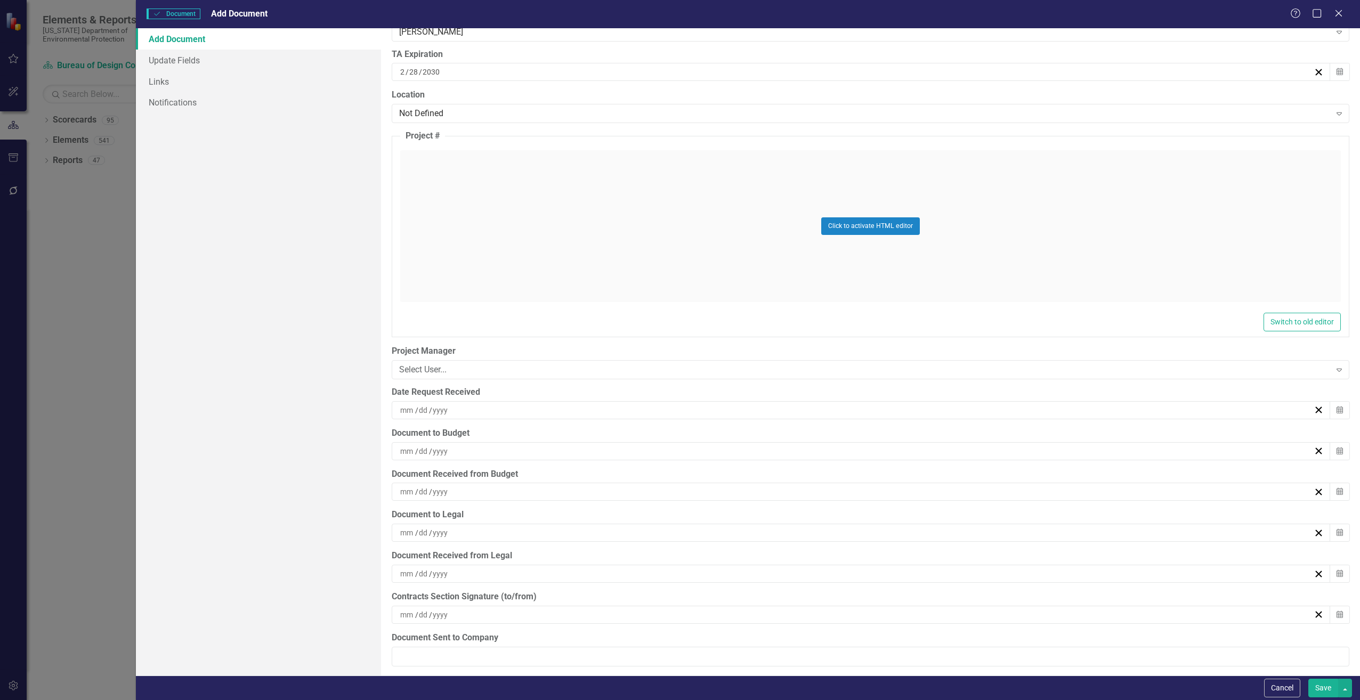
scroll to position [2452, 0]
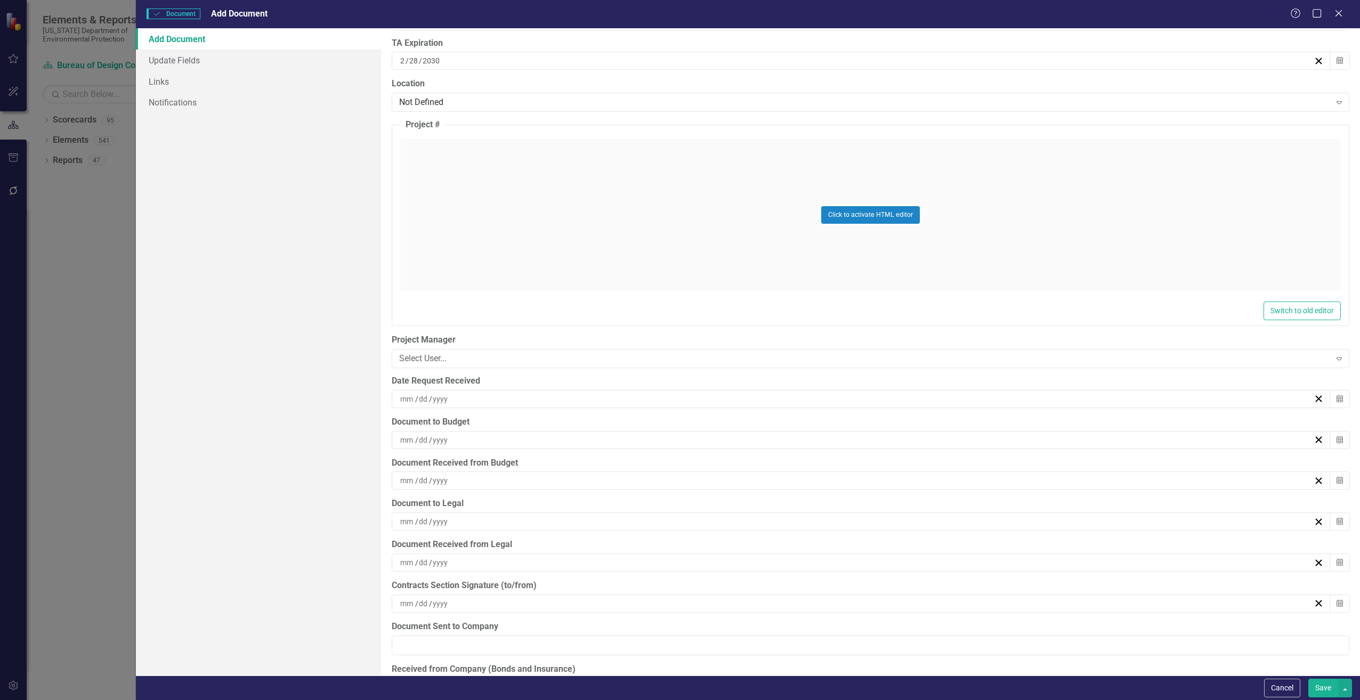
click at [443, 211] on div "Click to activate HTML editor" at bounding box center [870, 215] width 941 height 152
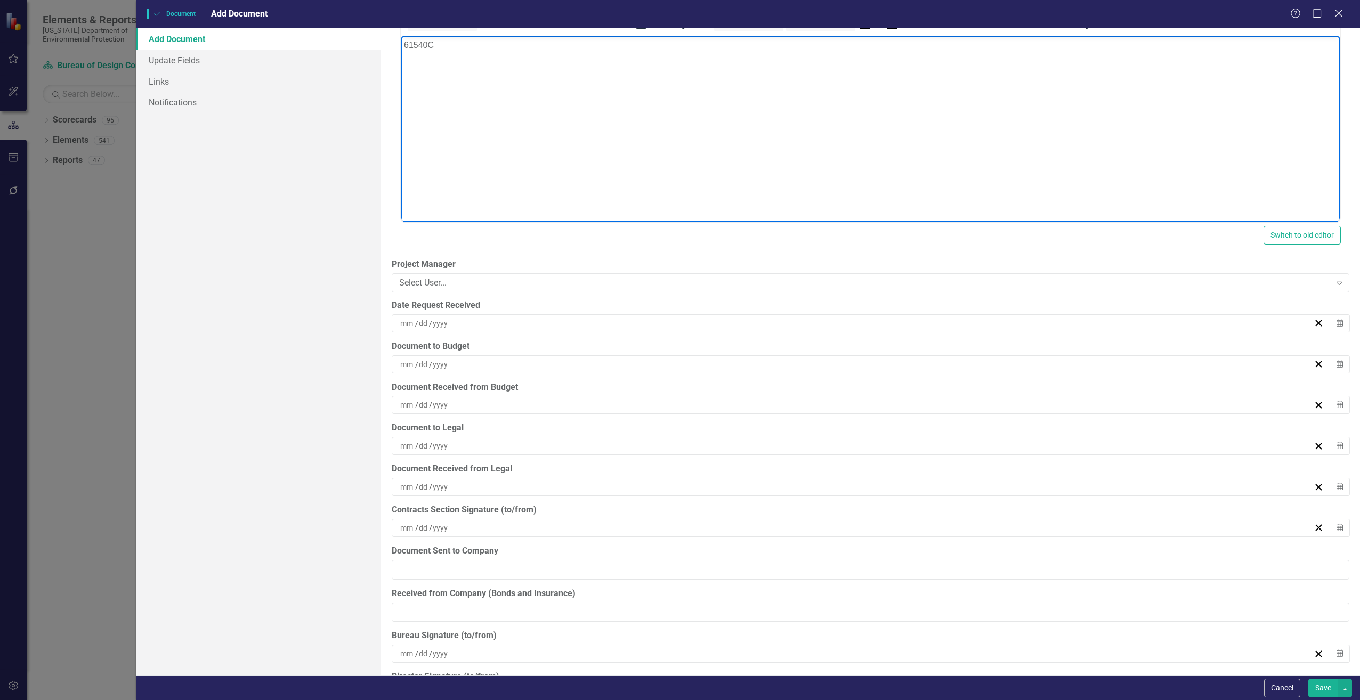
scroll to position [2612, 0]
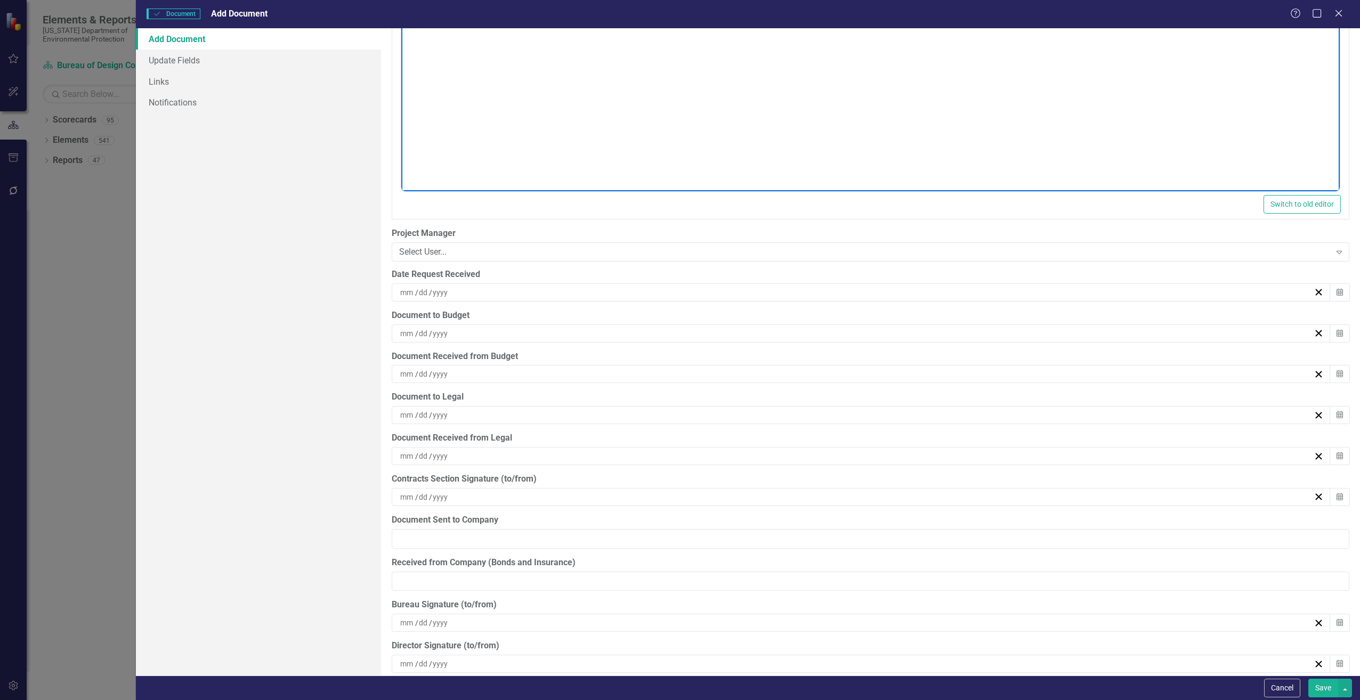
click at [410, 290] on input at bounding box center [407, 292] width 15 height 11
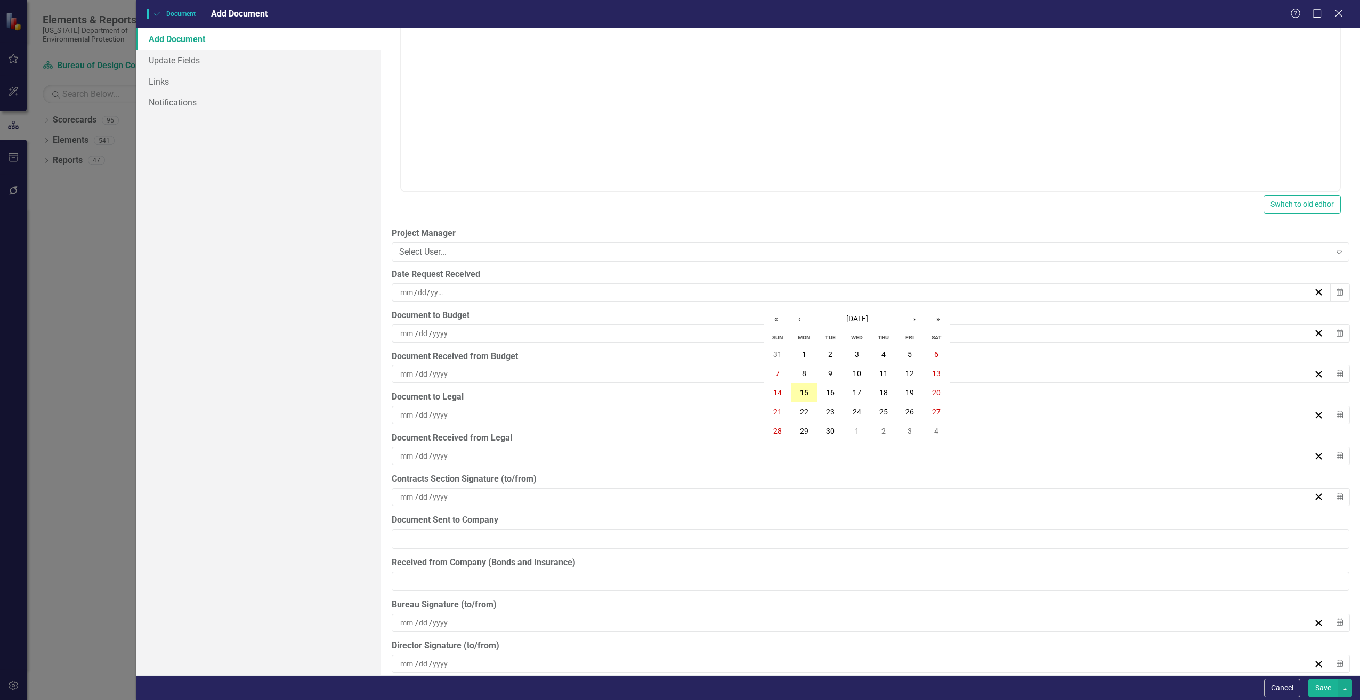
click at [807, 390] on abbr "15" at bounding box center [804, 393] width 9 height 9
click at [426, 335] on input at bounding box center [423, 333] width 11 height 11
click at [806, 434] on abbr "15" at bounding box center [804, 434] width 9 height 9
click at [1325, 689] on button "Save" at bounding box center [1323, 688] width 30 height 19
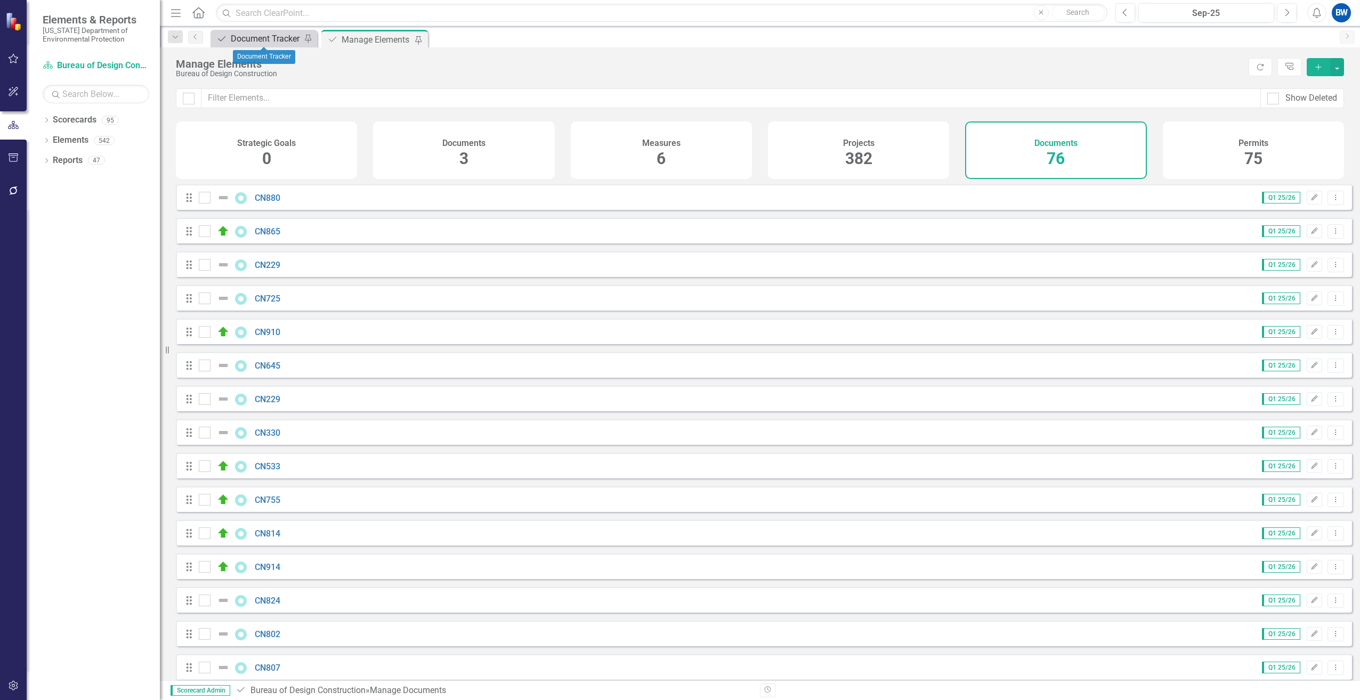
click at [267, 39] on div "Document Tracker" at bounding box center [266, 38] width 70 height 13
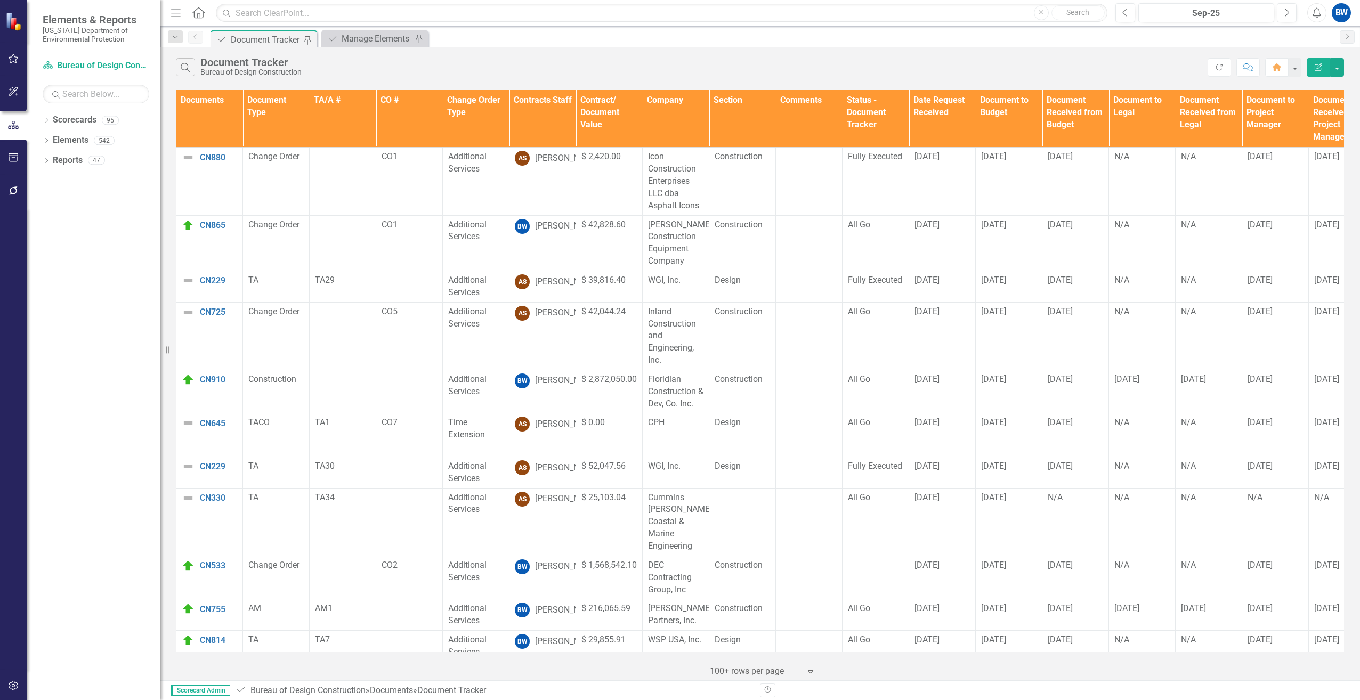
click at [546, 122] on th "Contracts Staff" at bounding box center [543, 119] width 67 height 58
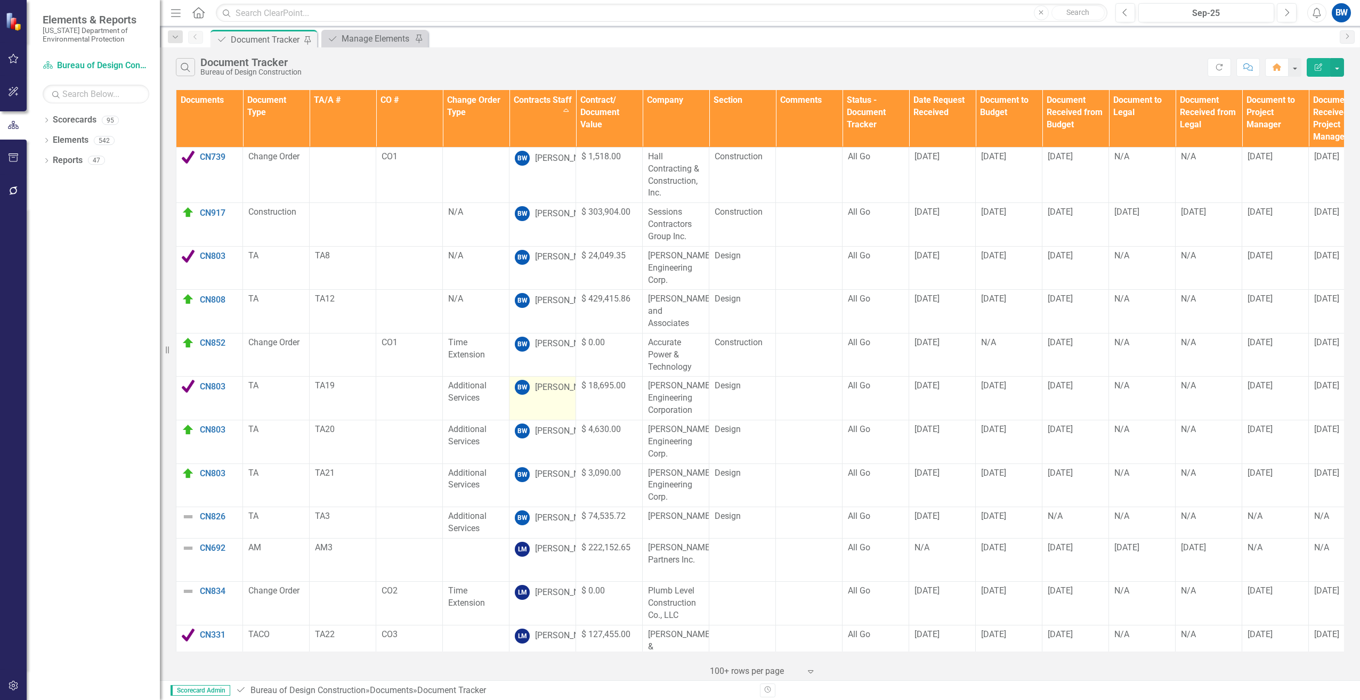
scroll to position [373, 0]
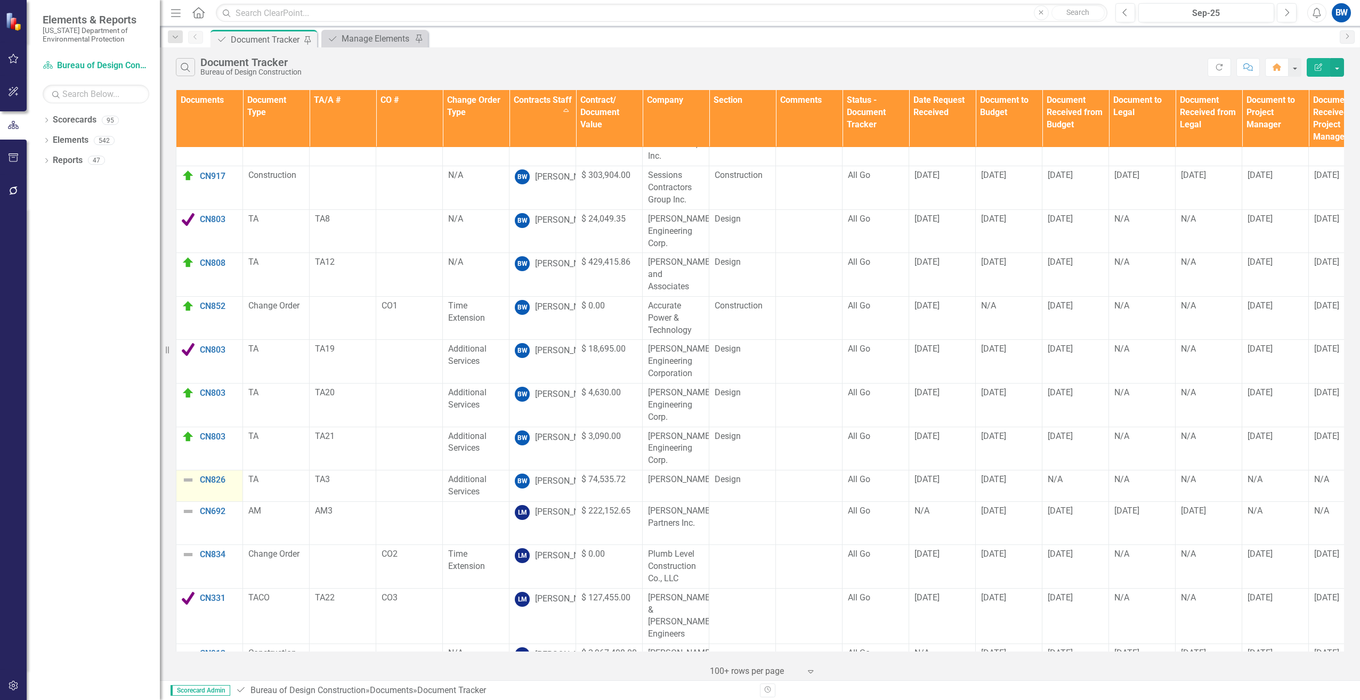
click at [186, 474] on img at bounding box center [188, 480] width 13 height 13
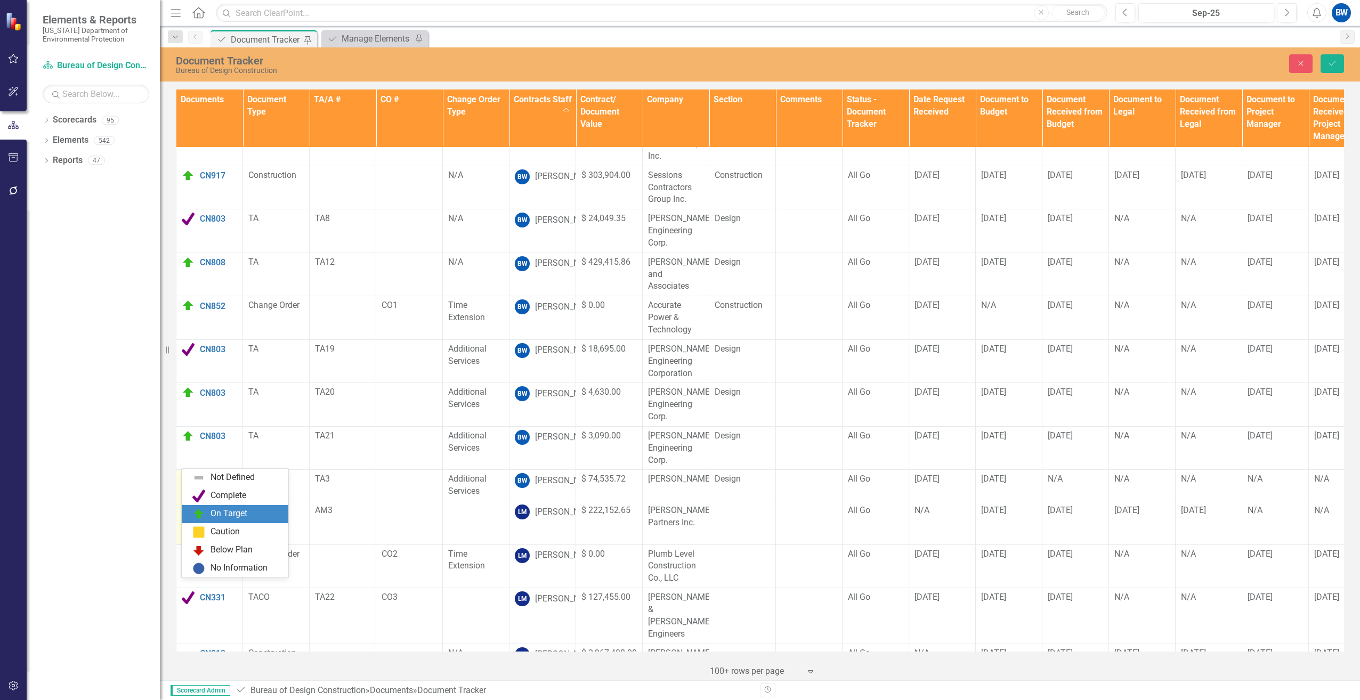
click at [219, 515] on div "On Target" at bounding box center [229, 514] width 37 height 12
click at [1339, 61] on button "Save" at bounding box center [1332, 63] width 23 height 19
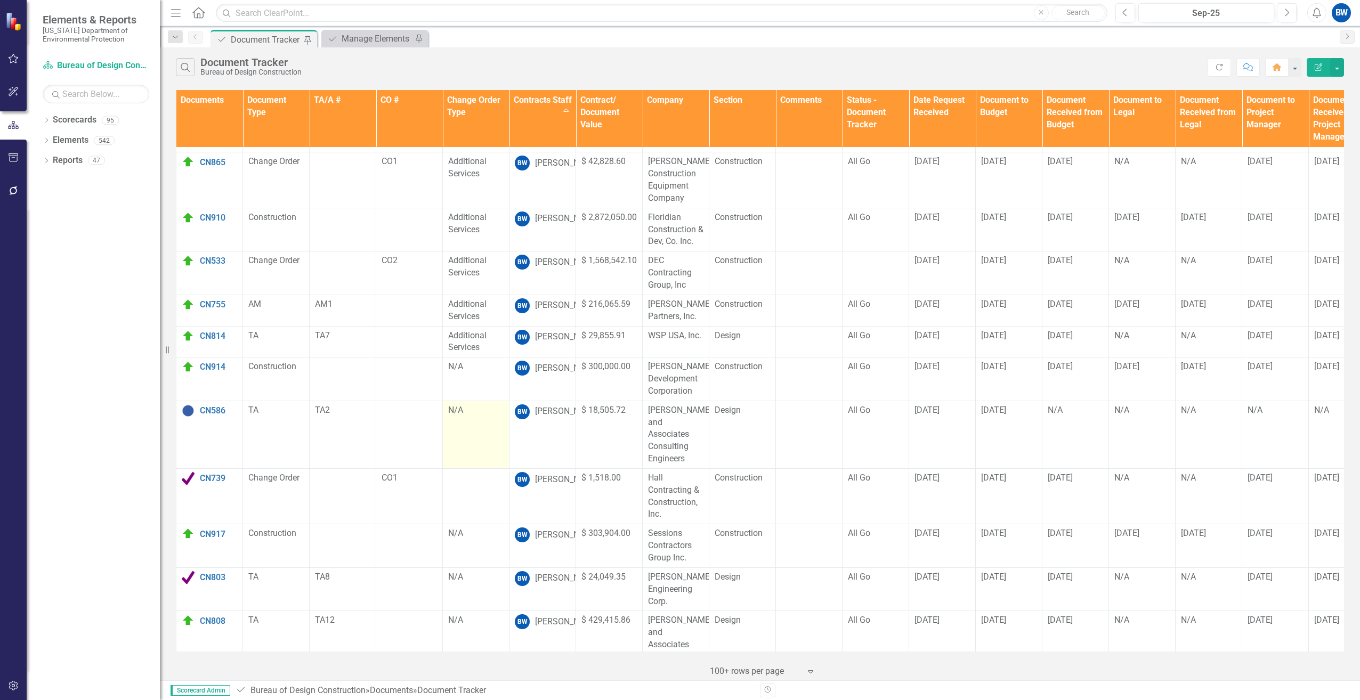
scroll to position [0, 0]
